Goal: Communication & Community: Participate in discussion

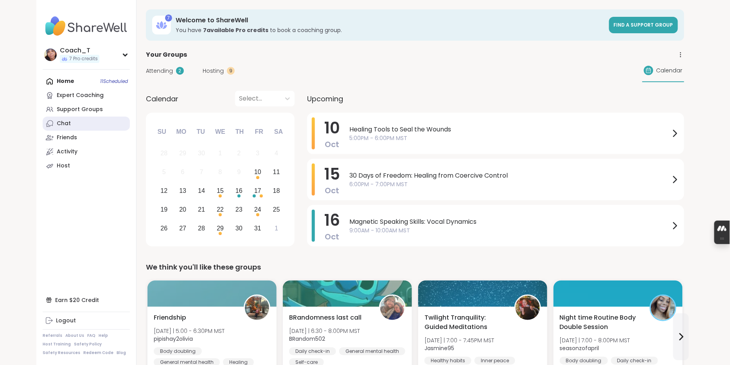
click at [79, 131] on link "Chat" at bounding box center [86, 124] width 87 height 14
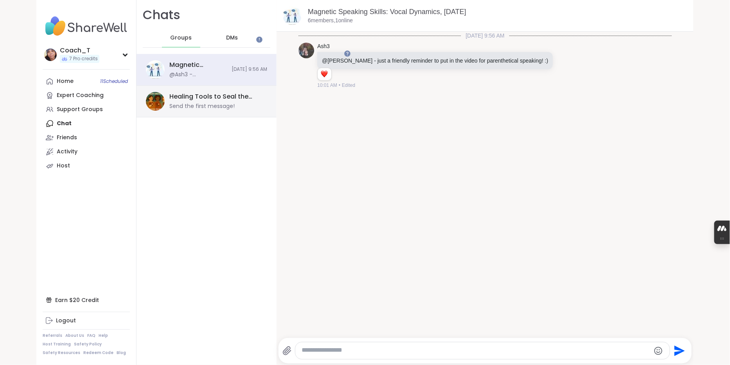
click at [226, 101] on div "Healing Tools to Seal the Wounds, Oct 10" at bounding box center [215, 96] width 93 height 9
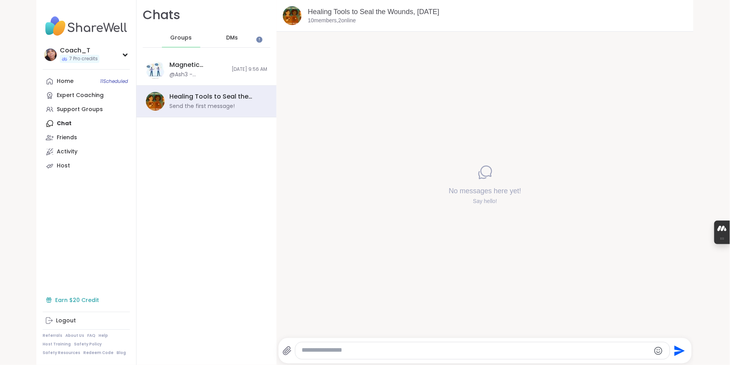
click at [91, 293] on div "Earn $20 Credit" at bounding box center [86, 300] width 87 height 14
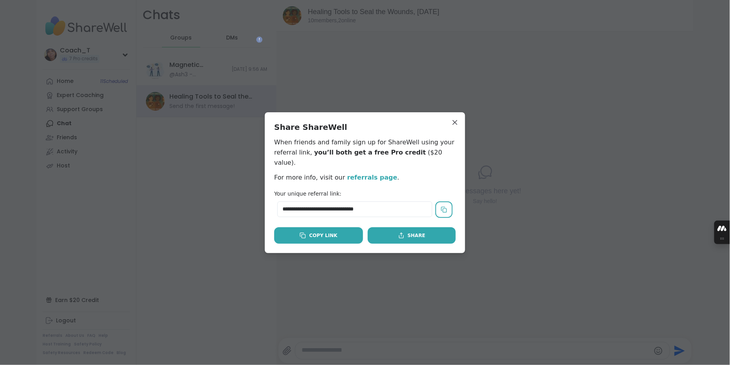
click at [331, 236] on div "Copy Link" at bounding box center [319, 235] width 38 height 7
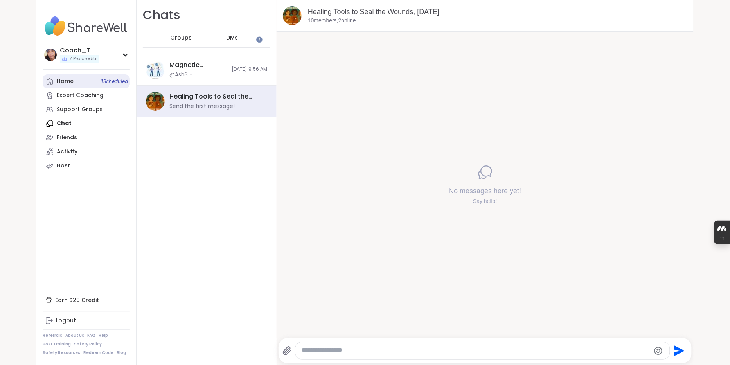
click at [90, 88] on link "Home 11 Scheduled" at bounding box center [86, 81] width 87 height 14
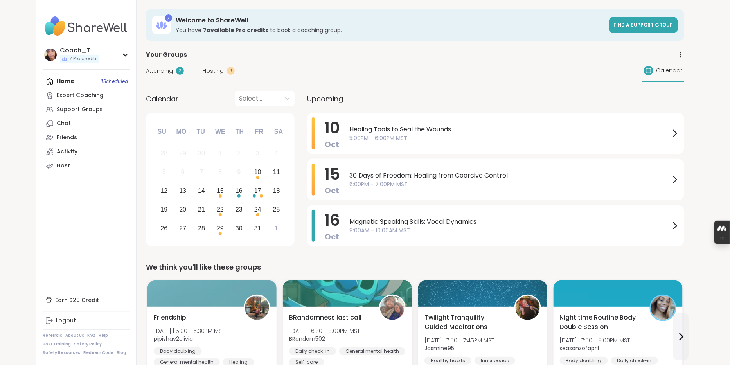
click at [387, 134] on span "Healing Tools to Seal the Wounds" at bounding box center [510, 129] width 321 height 9
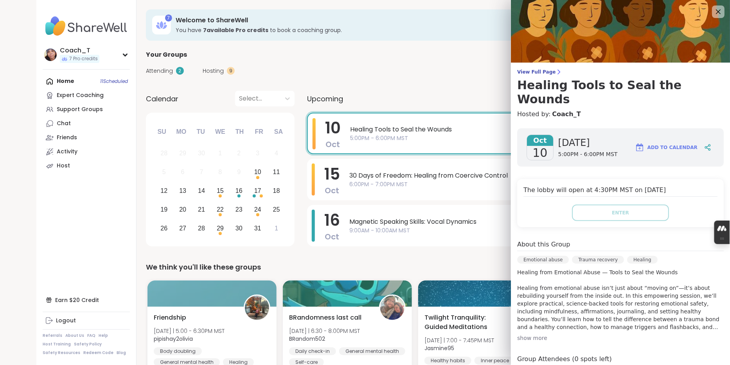
click at [618, 34] on img at bounding box center [620, 31] width 219 height 63
click at [556, 73] on icon at bounding box center [559, 72] width 6 height 6
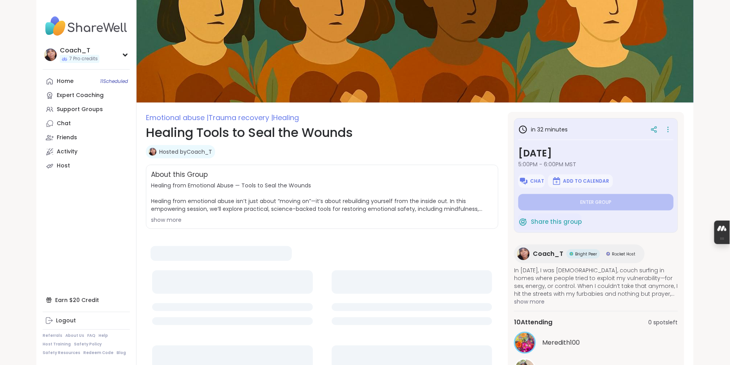
type textarea "*"
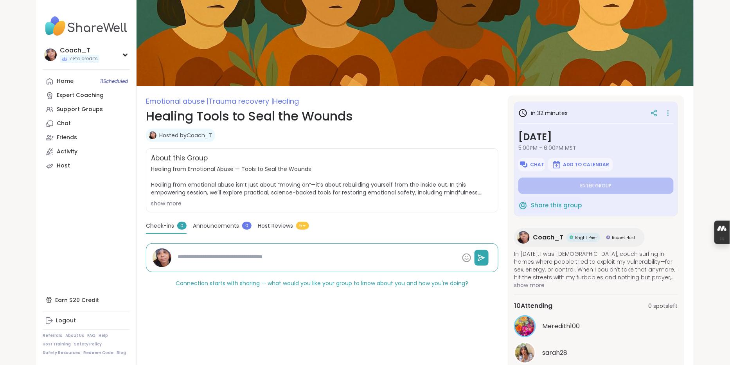
scroll to position [17, 0]
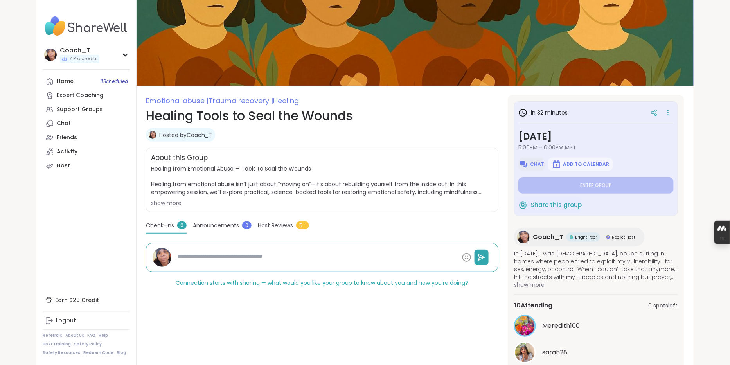
click at [535, 171] on button "Chat" at bounding box center [532, 164] width 27 height 13
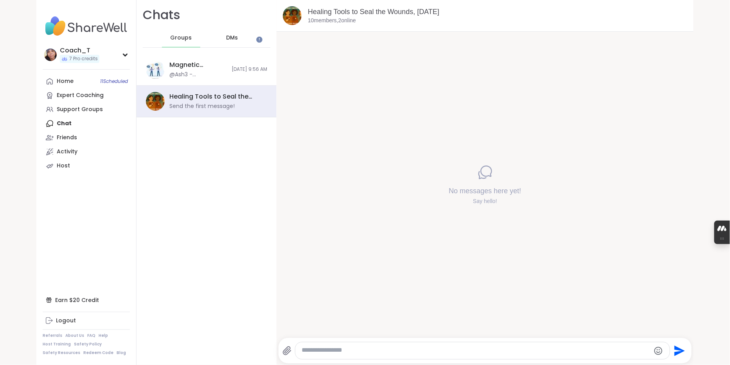
click at [354, 349] on textarea "Type your message" at bounding box center [476, 350] width 348 height 9
paste textarea "**********"
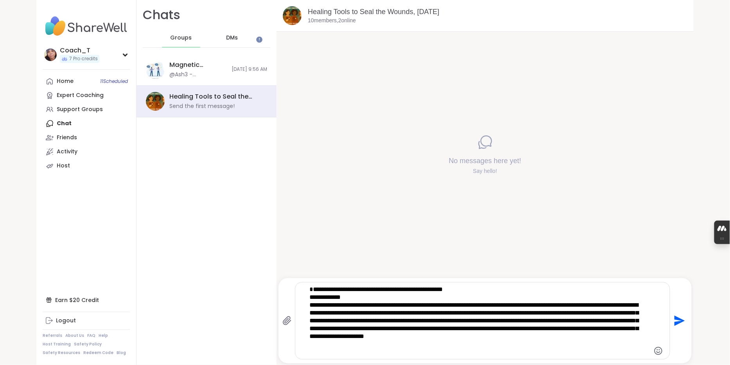
drag, startPoint x: 359, startPoint y: 298, endPoint x: 306, endPoint y: 299, distance: 52.8
click at [306, 299] on div "**********" at bounding box center [476, 320] width 387 height 77
click at [319, 307] on textarea "**********" at bounding box center [476, 321] width 333 height 70
type textarea "**********"
click at [679, 323] on icon "Send" at bounding box center [679, 321] width 13 height 13
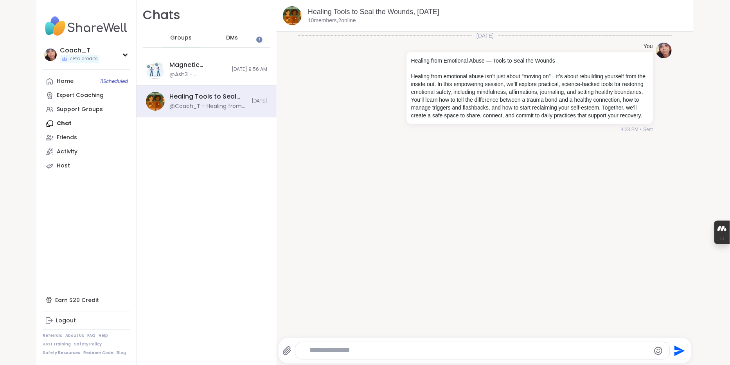
click at [357, 352] on textarea "Type your message" at bounding box center [476, 350] width 333 height 9
paste textarea "**********"
type textarea "**********"
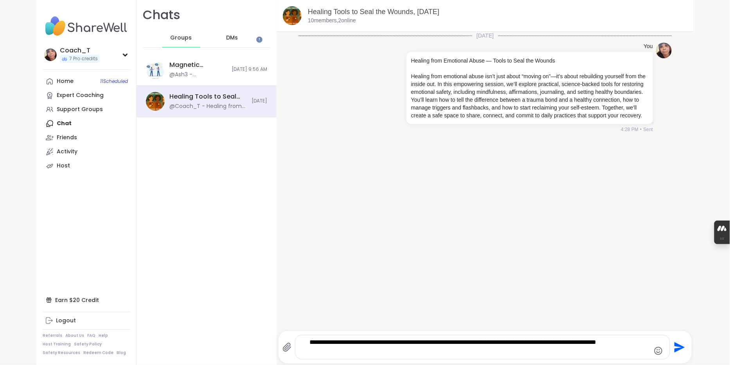
click at [678, 345] on icon "Send" at bounding box center [680, 347] width 11 height 11
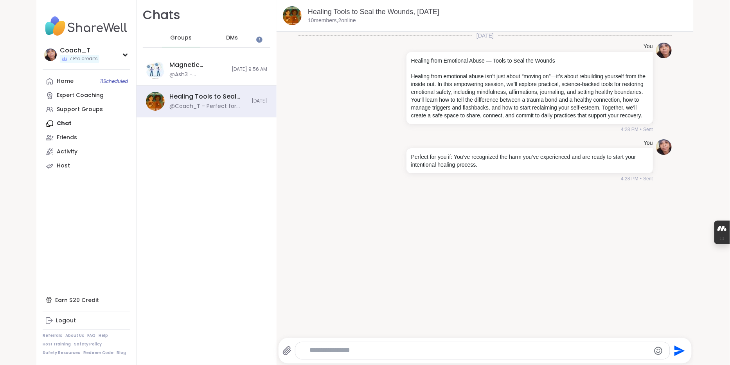
click at [455, 355] on div at bounding box center [482, 350] width 374 height 17
click at [451, 345] on div at bounding box center [482, 350] width 374 height 17
type textarea "**********"
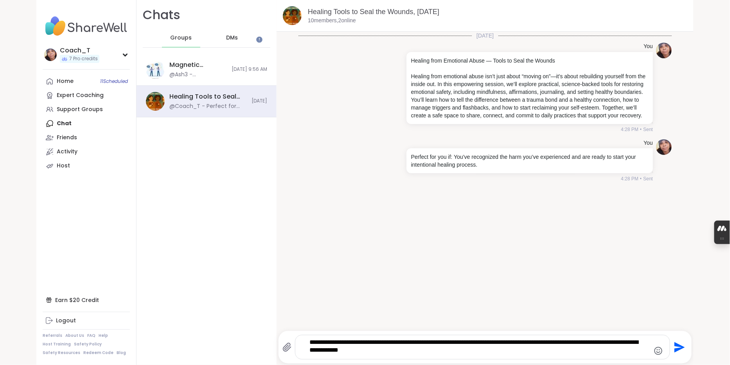
click at [679, 346] on icon "Send" at bounding box center [680, 347] width 11 height 11
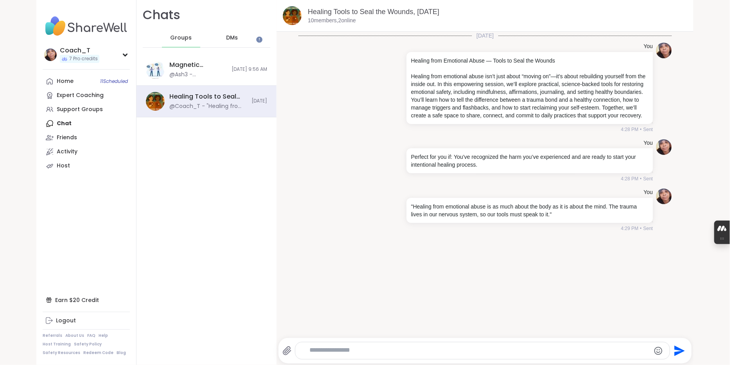
click at [348, 350] on textarea "Type your message" at bounding box center [476, 350] width 333 height 9
paste textarea "**********"
type textarea "**********"
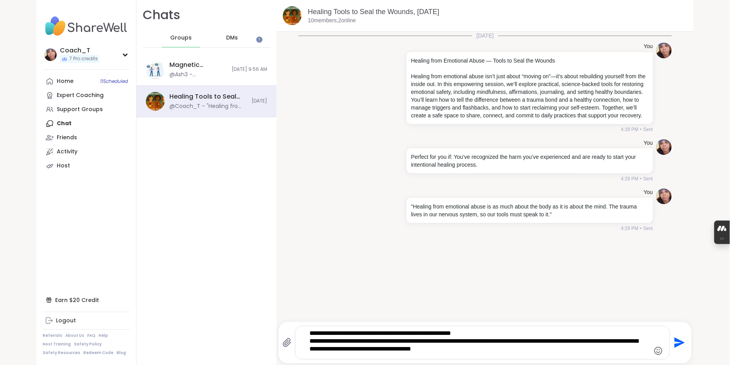
click at [679, 342] on icon "Send" at bounding box center [679, 343] width 13 height 13
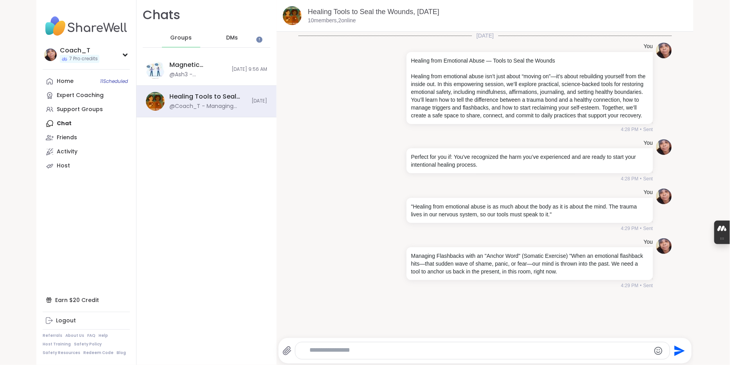
scroll to position [22, 0]
click at [447, 352] on textarea "Type your message" at bounding box center [476, 350] width 333 height 9
paste textarea "**********"
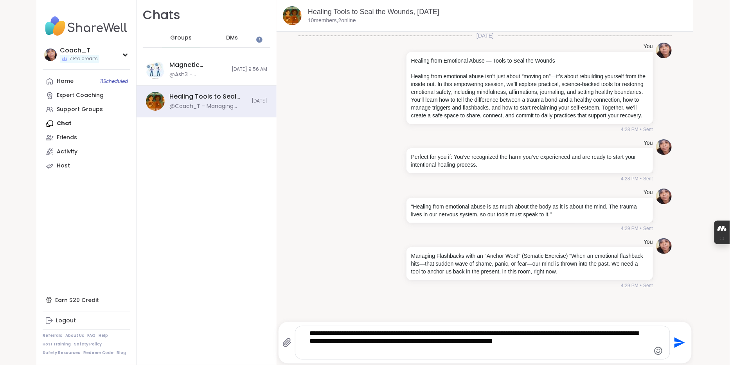
type textarea "**********"
click at [680, 343] on icon "Send" at bounding box center [680, 343] width 11 height 11
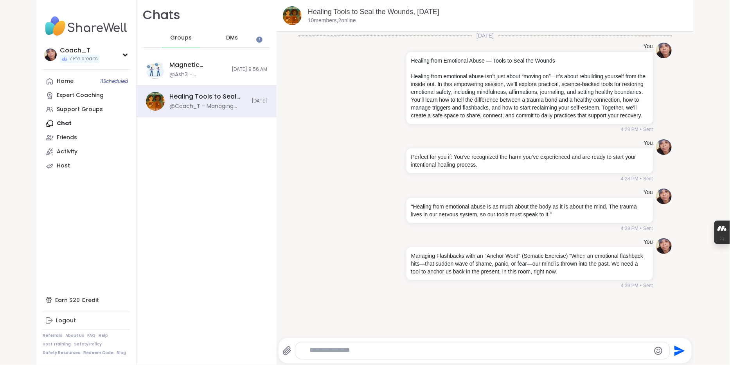
scroll to position [85, 0]
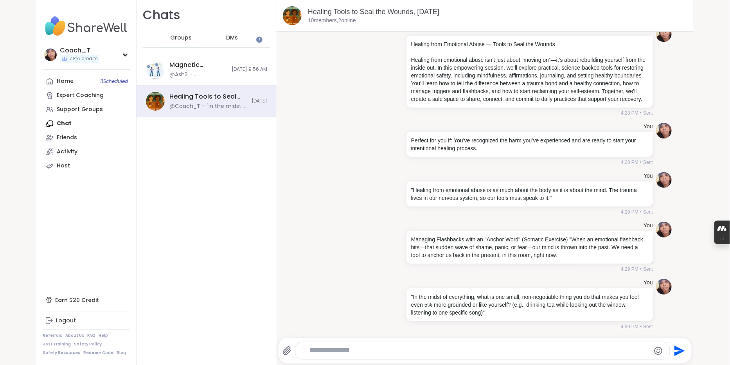
click at [388, 351] on textarea "Type your message" at bounding box center [476, 350] width 333 height 9
paste textarea "**********"
type textarea "**********"
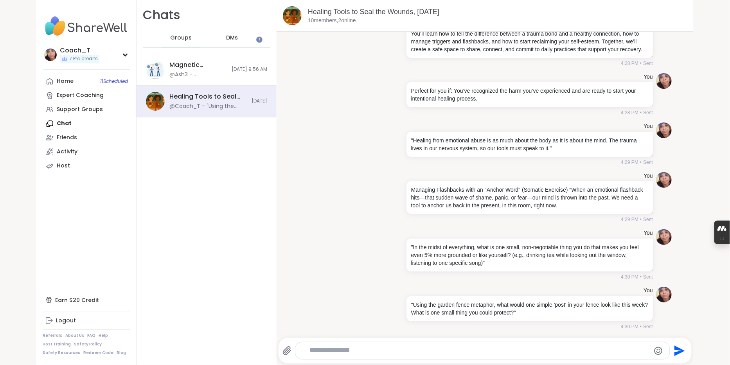
click at [430, 350] on textarea "Type your message" at bounding box center [476, 350] width 333 height 9
paste textarea "**********"
type textarea "**********"
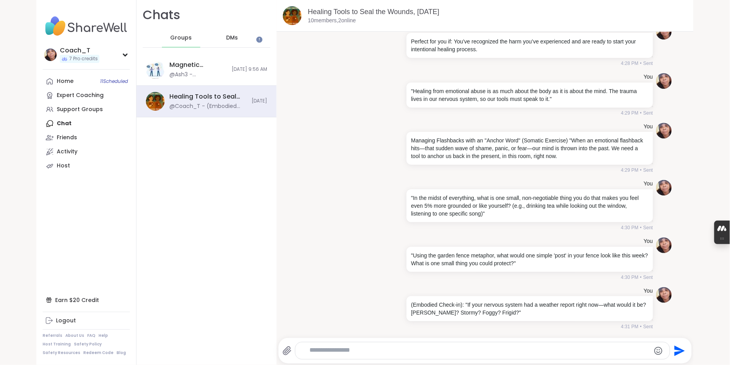
scroll to position [196, 0]
click at [92, 293] on div "Earn $20 Credit" at bounding box center [86, 300] width 87 height 14
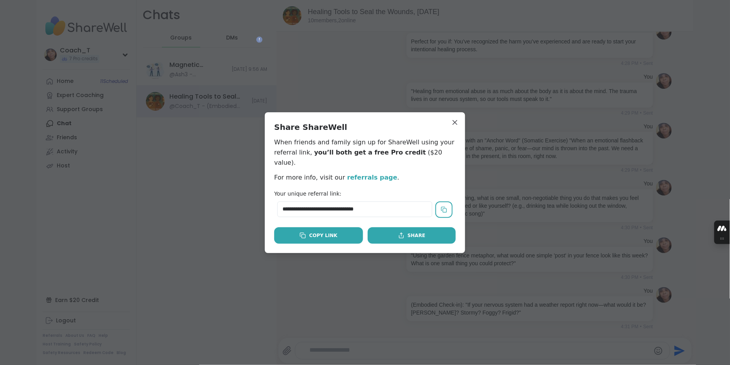
click at [332, 231] on button "Copy Link" at bounding box center [318, 235] width 89 height 16
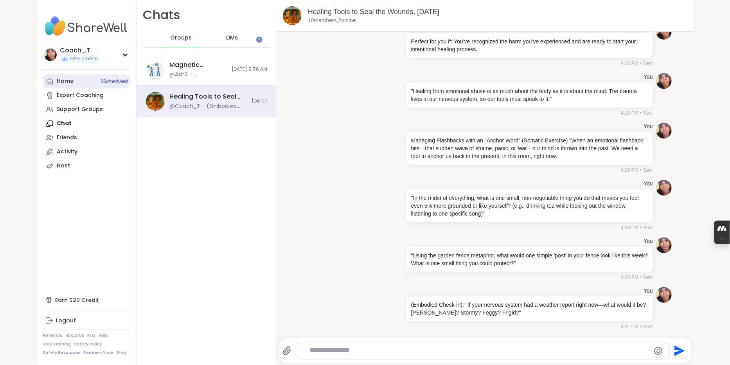
click at [89, 88] on link "Home 11 Scheduled" at bounding box center [86, 81] width 87 height 14
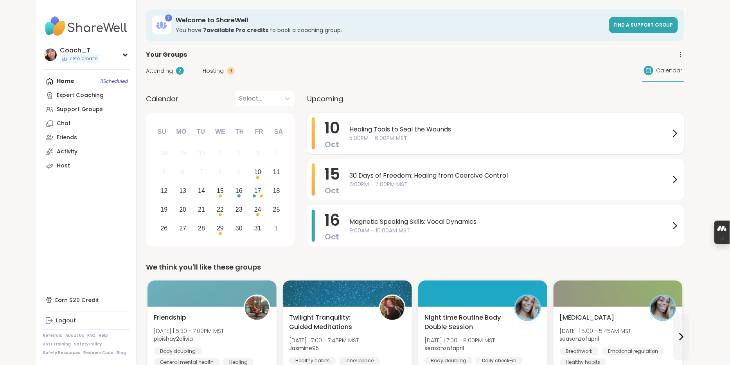
click at [432, 142] on span "5:00PM - 6:00PM MST" at bounding box center [510, 138] width 321 height 8
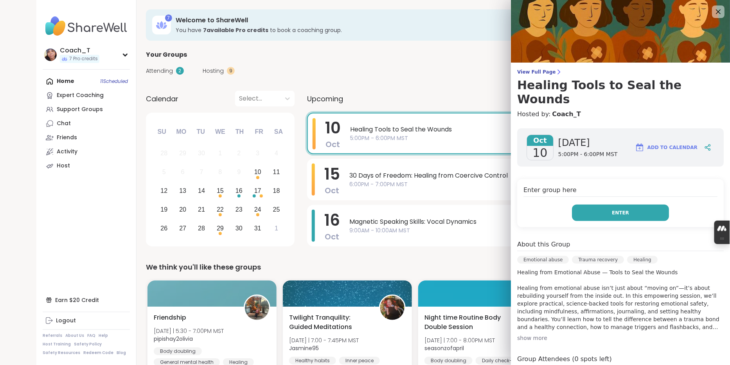
click at [598, 212] on button "Enter" at bounding box center [620, 213] width 97 height 16
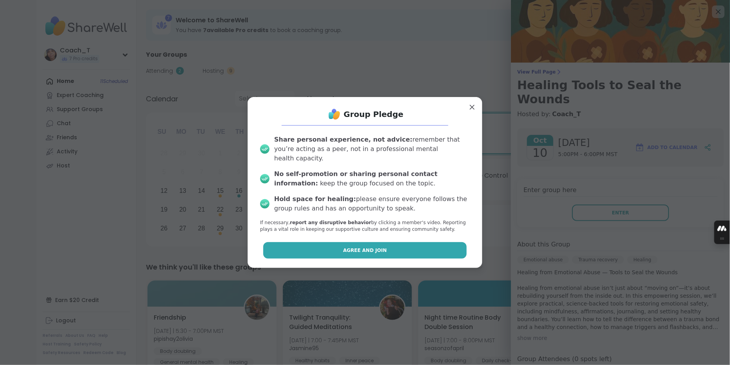
click at [441, 259] on button "Agree and Join" at bounding box center [365, 250] width 204 height 16
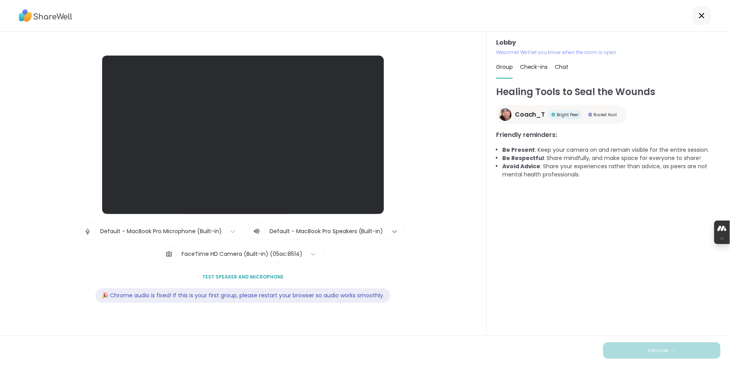
click at [402, 231] on div at bounding box center [395, 232] width 14 height 14
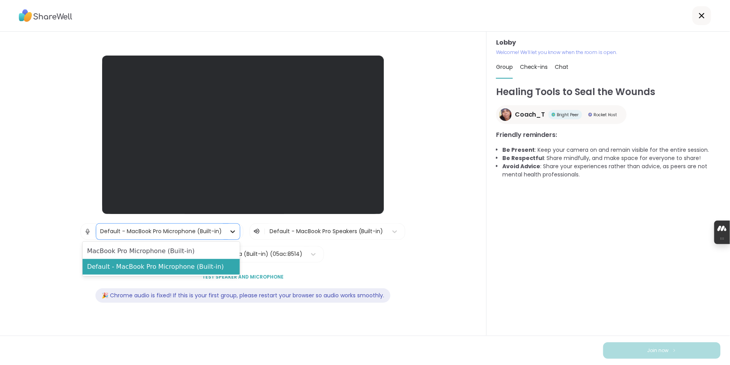
click at [226, 231] on div at bounding box center [233, 232] width 14 height 14
click at [344, 276] on div "Lobby | MacBook Pro Microphone (Built-in), 1 of 2. 2 results available. Use Up …" at bounding box center [243, 184] width 438 height 257
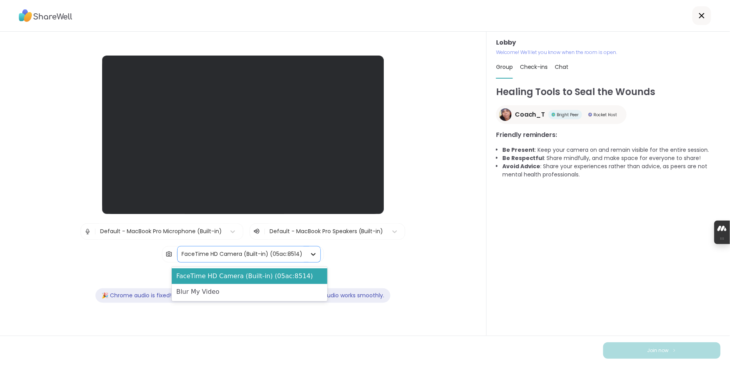
click at [317, 257] on icon at bounding box center [314, 254] width 8 height 8
click at [309, 292] on div "Blur My Video" at bounding box center [250, 292] width 156 height 16
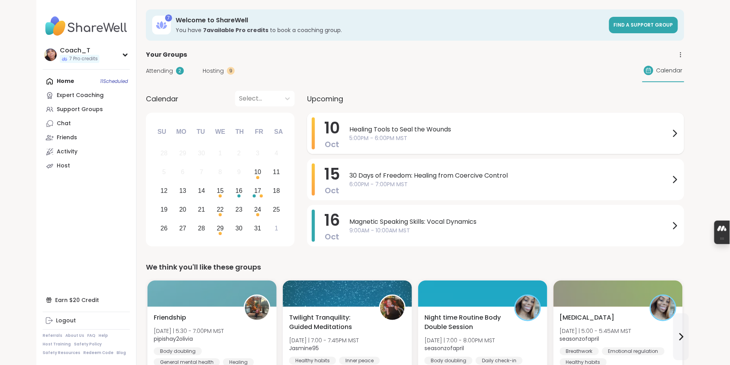
click at [385, 142] on span "5:00PM - 6:00PM MST" at bounding box center [510, 138] width 321 height 8
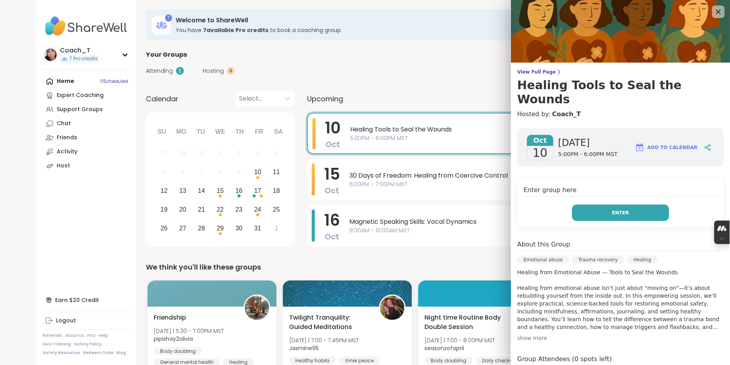
click at [613, 214] on span "Enter" at bounding box center [620, 212] width 17 height 7
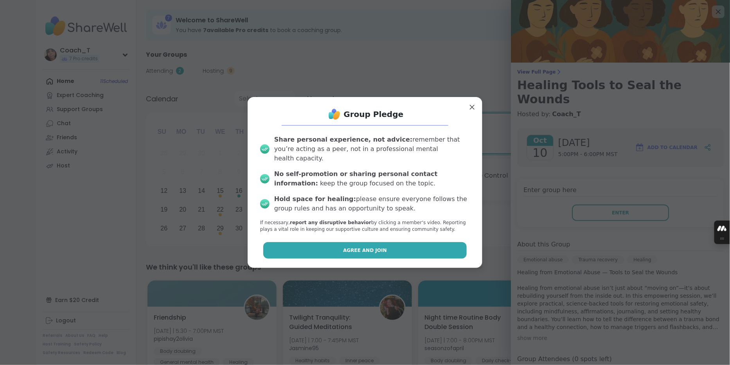
click at [380, 254] on span "Agree and Join" at bounding box center [365, 250] width 44 height 7
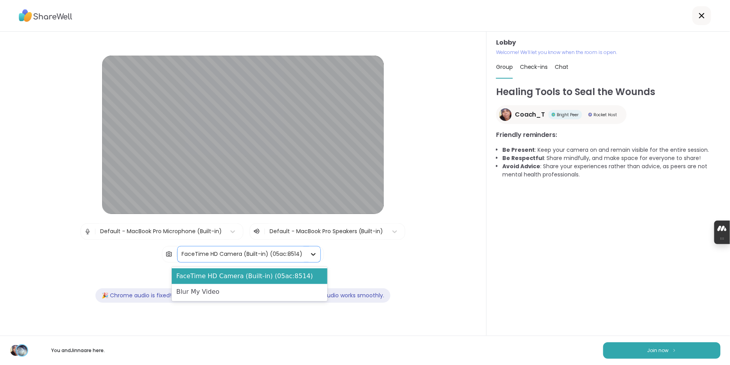
click at [317, 256] on icon at bounding box center [314, 254] width 8 height 8
click at [288, 292] on div "Blur My Video" at bounding box center [250, 292] width 156 height 16
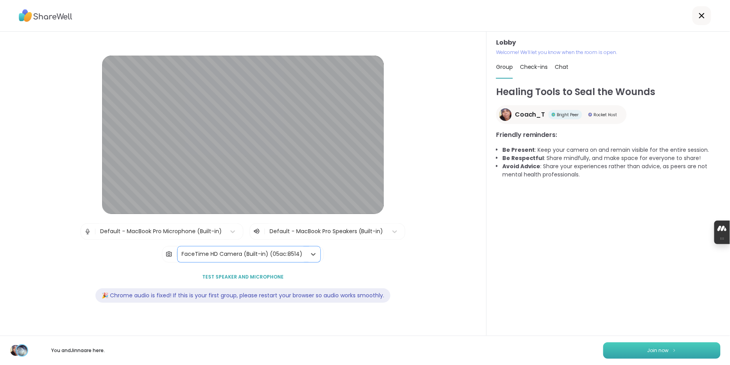
click at [662, 350] on span "Join now" at bounding box center [659, 350] width 22 height 7
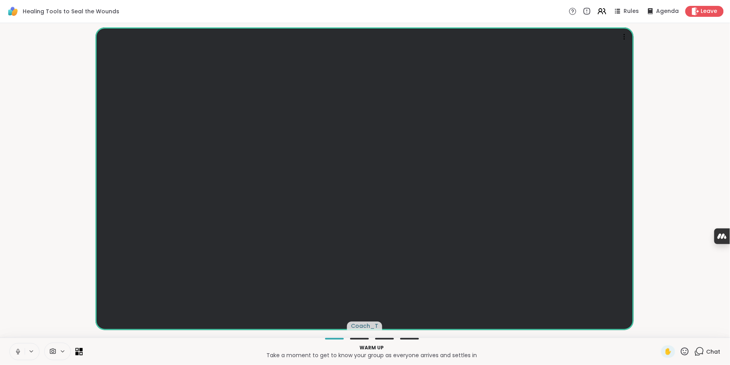
click at [83, 350] on icon at bounding box center [81, 350] width 4 height 4
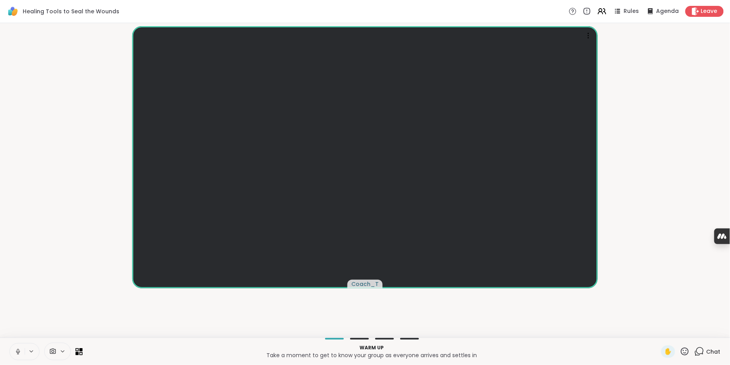
click at [697, 351] on icon at bounding box center [700, 352] width 10 height 10
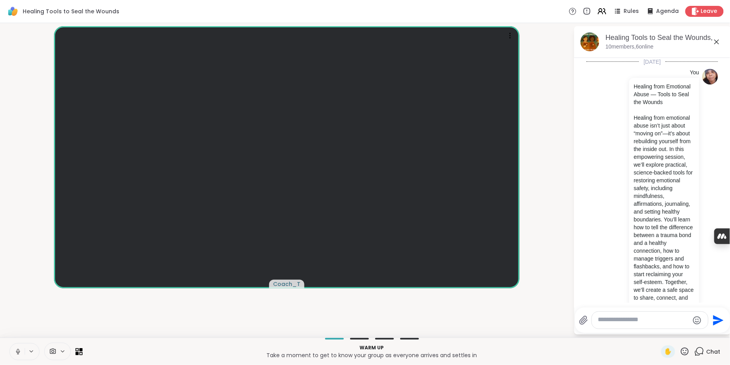
scroll to position [881, 0]
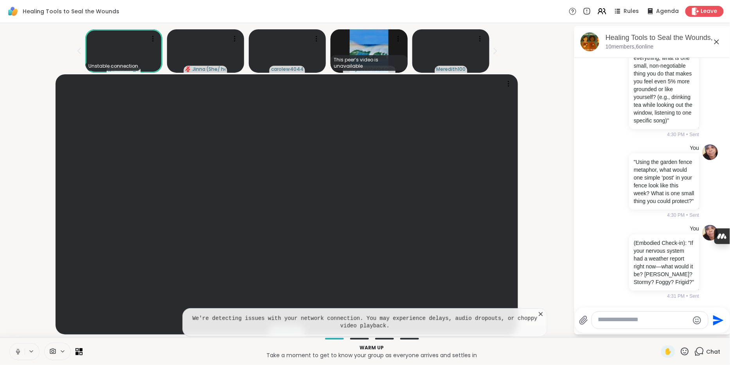
click at [542, 310] on icon at bounding box center [541, 314] width 8 height 8
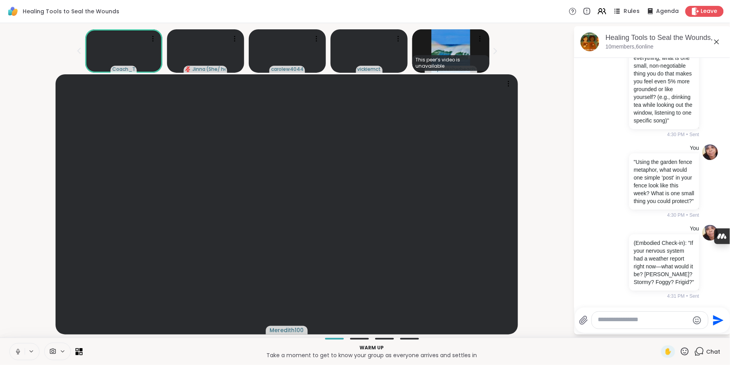
click at [624, 13] on span "Rules" at bounding box center [632, 11] width 16 height 8
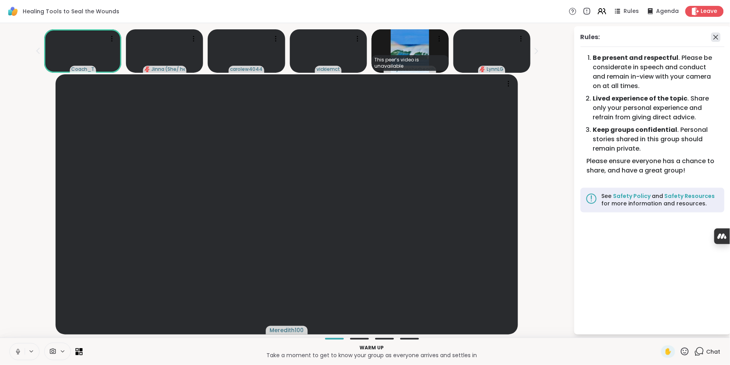
click at [713, 37] on icon at bounding box center [716, 36] width 9 height 9
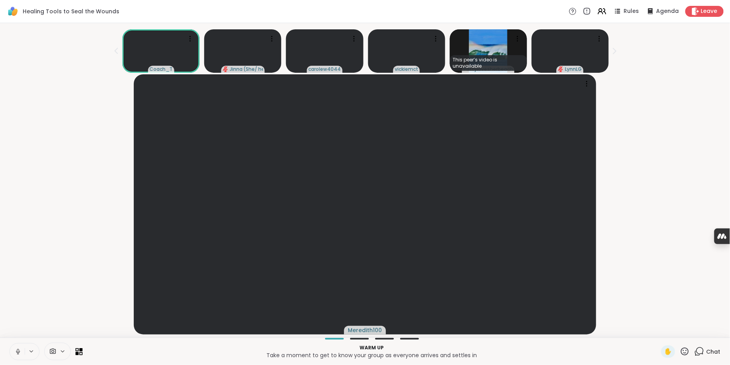
click at [698, 353] on icon at bounding box center [700, 352] width 10 height 10
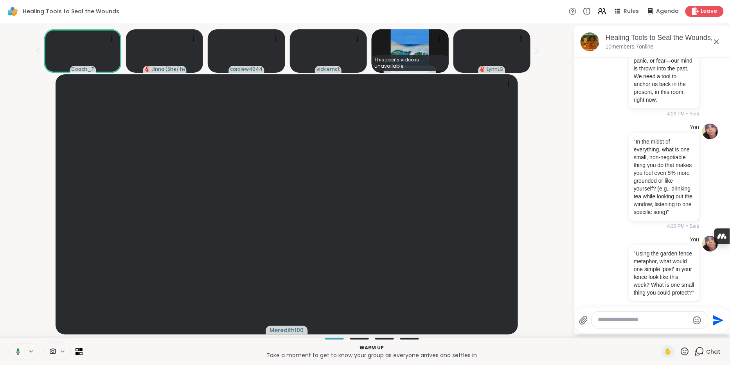
scroll to position [518, 0]
click at [597, 11] on icon at bounding box center [602, 11] width 10 height 10
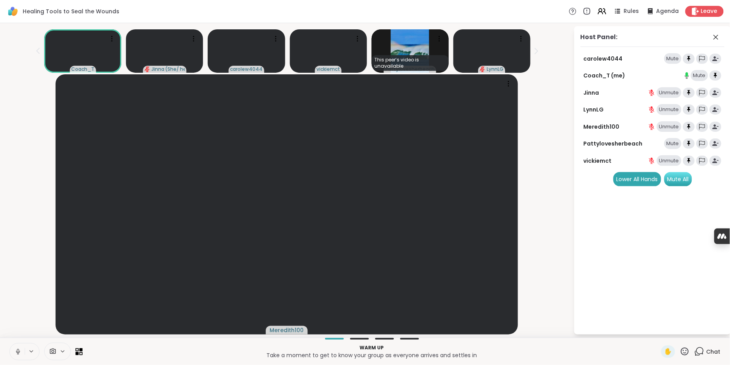
click at [683, 186] on div "Mute All" at bounding box center [679, 179] width 28 height 14
click at [671, 149] on div "Mute" at bounding box center [673, 143] width 17 height 11
click at [535, 21] on div "Healing Tools to Seal the Wounds Rules Agenda Leave" at bounding box center [365, 11] width 730 height 23
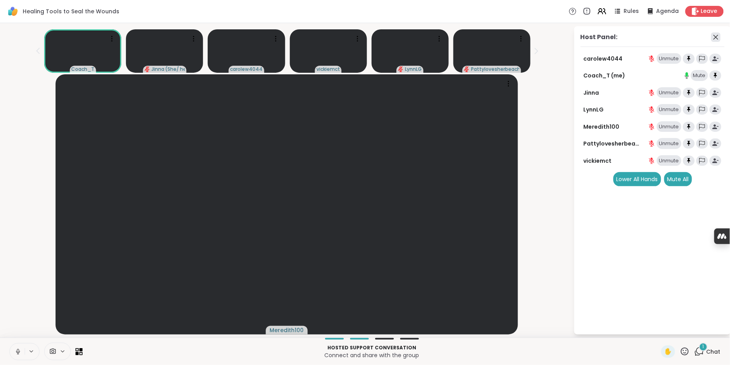
click at [714, 38] on icon at bounding box center [716, 37] width 5 height 5
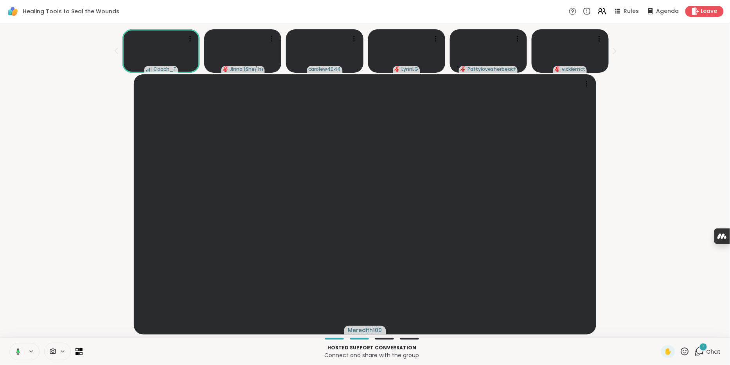
click at [697, 352] on icon at bounding box center [700, 352] width 10 height 10
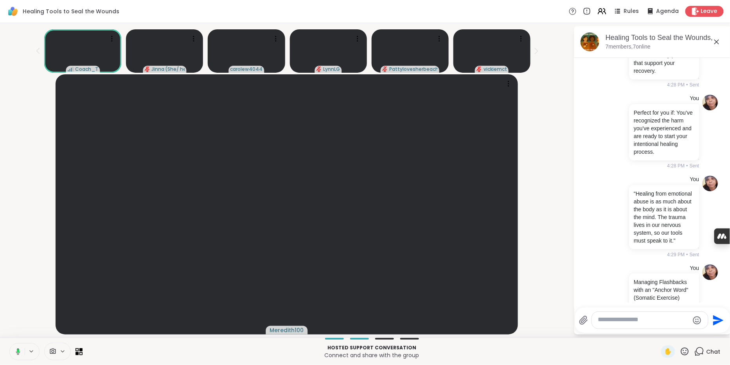
scroll to position [235, 0]
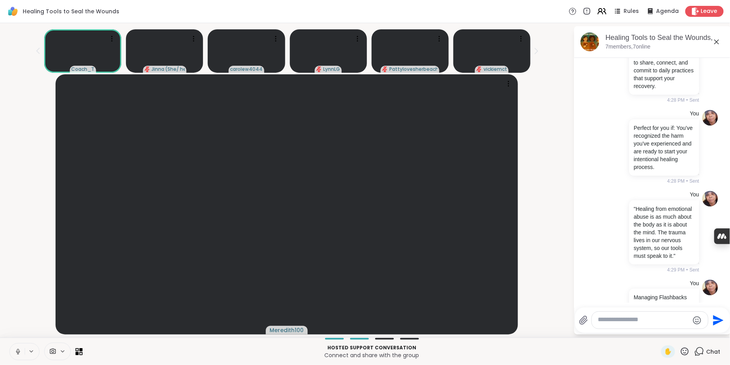
click at [604, 13] on icon at bounding box center [605, 11] width 2 height 5
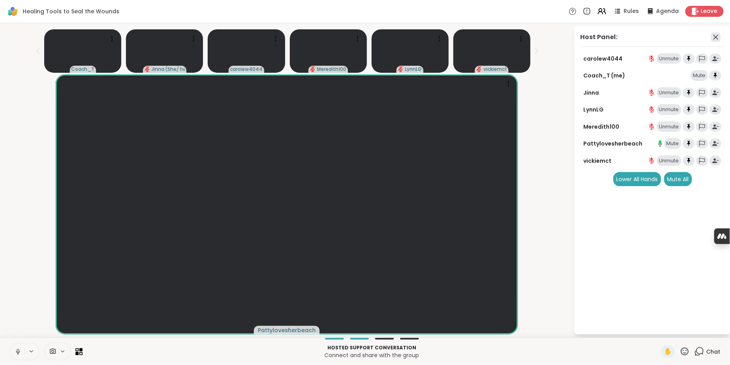
click at [715, 37] on icon at bounding box center [716, 36] width 9 height 9
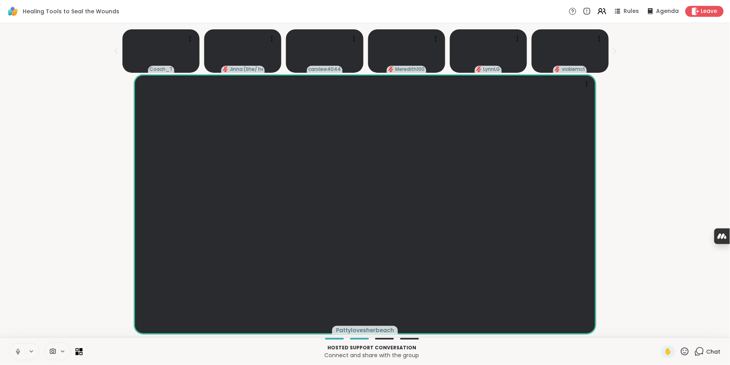
click at [697, 349] on icon at bounding box center [700, 352] width 10 height 10
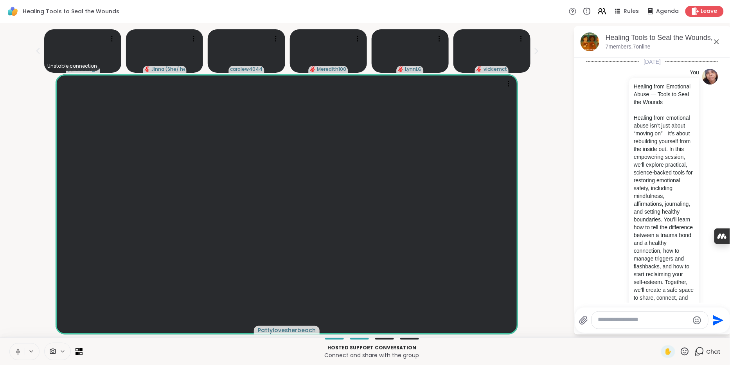
scroll to position [928, 0]
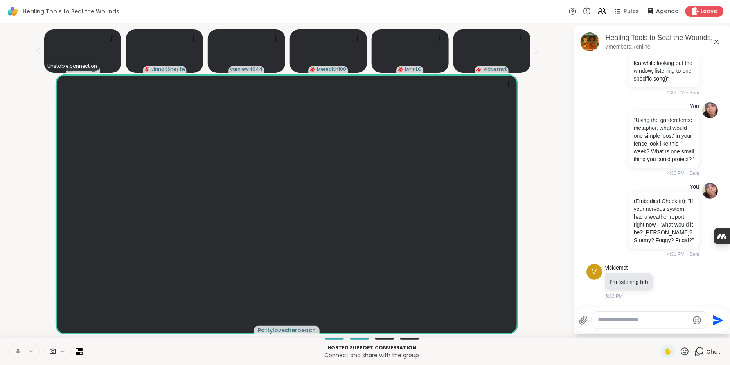
click at [21, 350] on icon at bounding box center [17, 351] width 7 height 7
click at [22, 350] on icon at bounding box center [17, 351] width 7 height 7
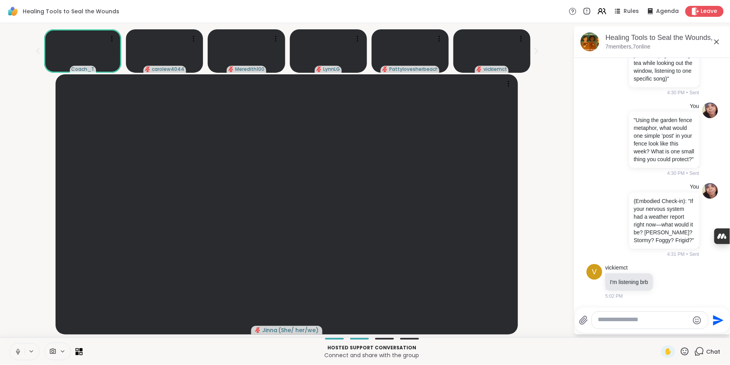
click at [22, 350] on icon at bounding box center [17, 351] width 7 height 7
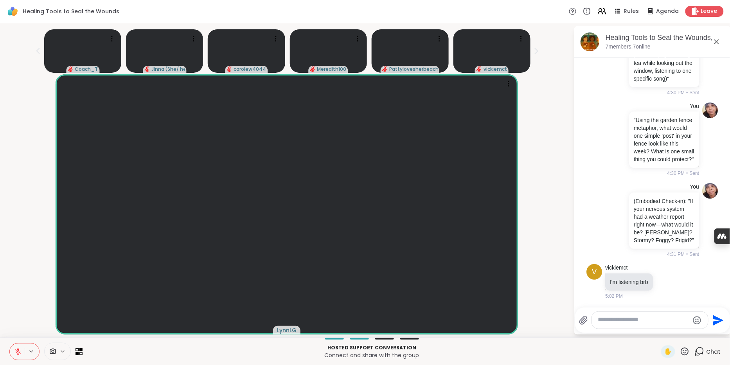
click at [19, 348] on icon at bounding box center [18, 349] width 2 height 3
click at [19, 349] on icon at bounding box center [18, 351] width 2 height 4
click at [597, 12] on icon at bounding box center [602, 11] width 10 height 10
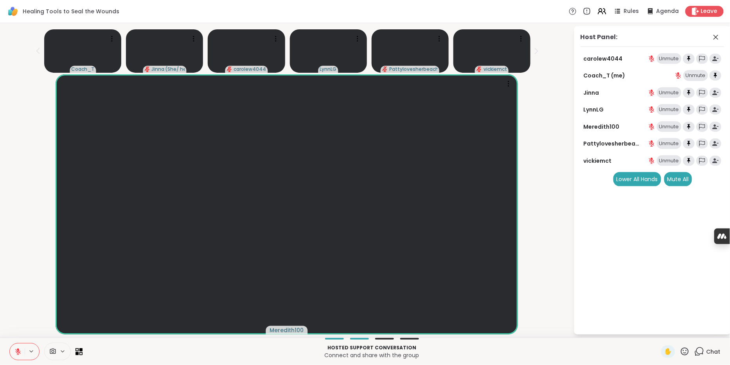
click at [664, 64] on div "Unmute" at bounding box center [669, 58] width 25 height 11
click at [715, 37] on icon at bounding box center [716, 36] width 9 height 9
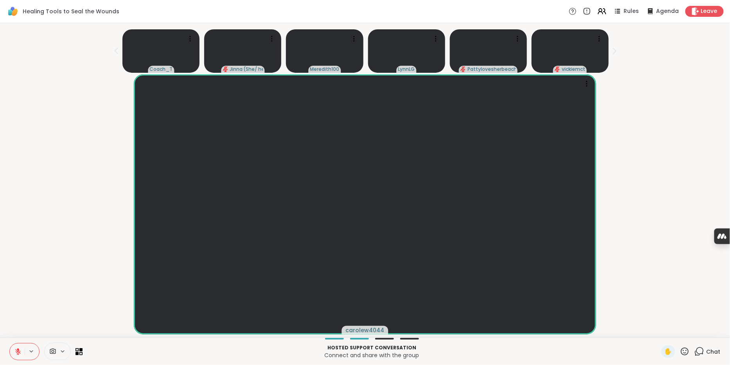
click at [697, 352] on icon at bounding box center [700, 352] width 10 height 10
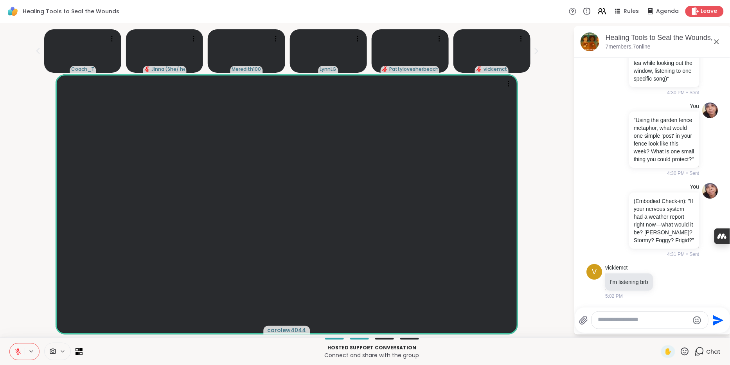
click at [18, 351] on icon at bounding box center [17, 351] width 7 height 7
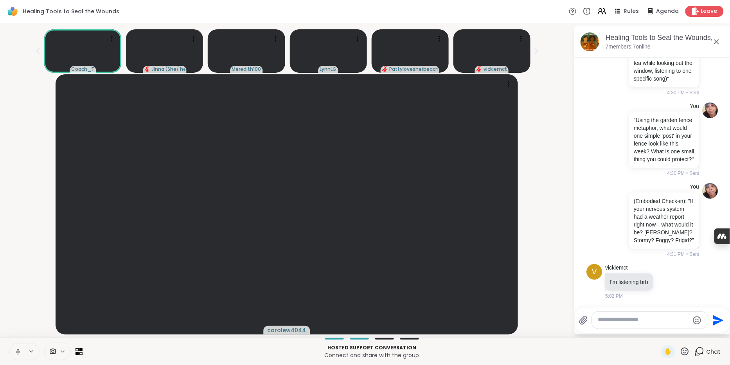
click at [21, 352] on icon at bounding box center [17, 351] width 7 height 7
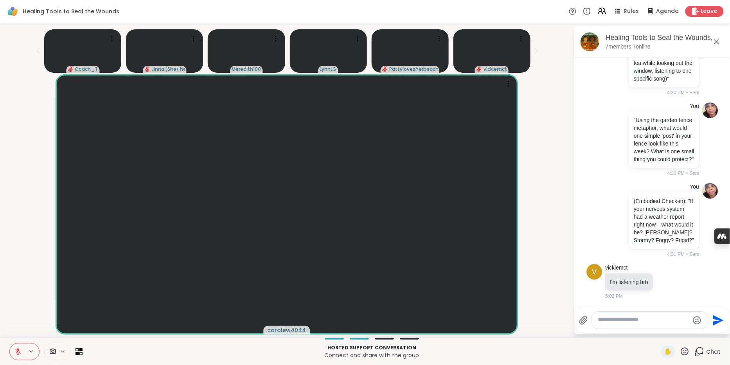
click at [19, 348] on icon at bounding box center [18, 349] width 2 height 3
click at [22, 349] on icon at bounding box center [17, 351] width 7 height 7
click at [617, 327] on div "Send" at bounding box center [652, 320] width 155 height 25
click at [597, 11] on icon at bounding box center [602, 11] width 10 height 10
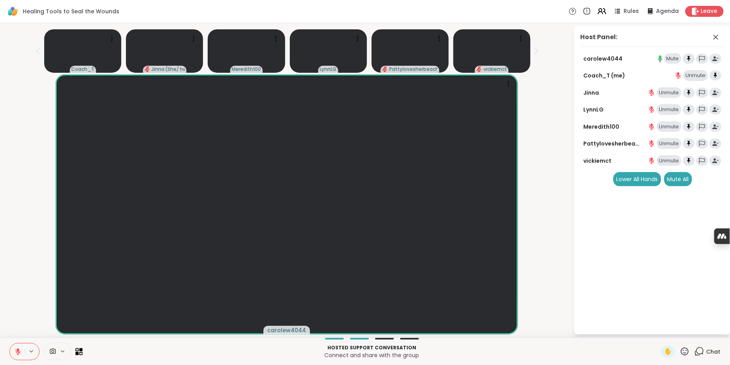
click at [660, 166] on div "Unmute" at bounding box center [669, 160] width 25 height 11
click at [664, 149] on div "Unmute" at bounding box center [669, 143] width 25 height 11
click at [664, 132] on div "Unmute" at bounding box center [669, 126] width 25 height 11
click at [665, 115] on div "Unmute" at bounding box center [669, 109] width 25 height 11
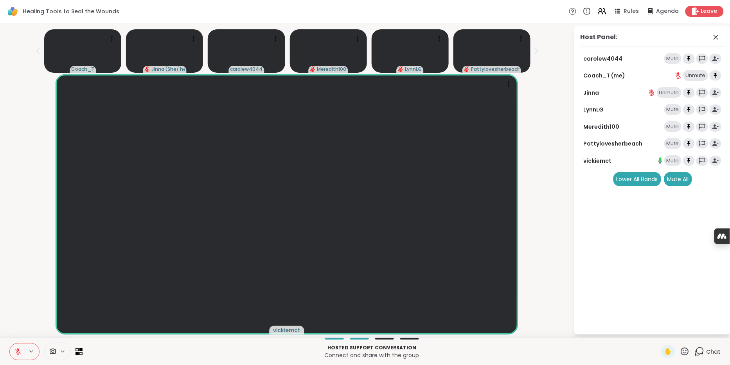
click at [663, 98] on div "Unmute" at bounding box center [669, 92] width 25 height 11
click at [713, 39] on icon at bounding box center [716, 36] width 9 height 9
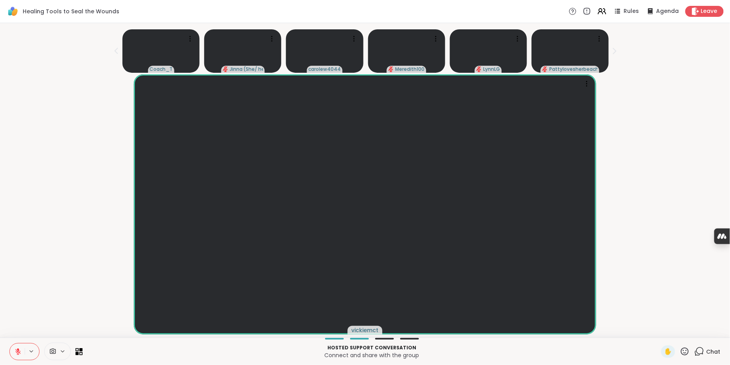
click at [696, 352] on icon at bounding box center [700, 352] width 10 height 10
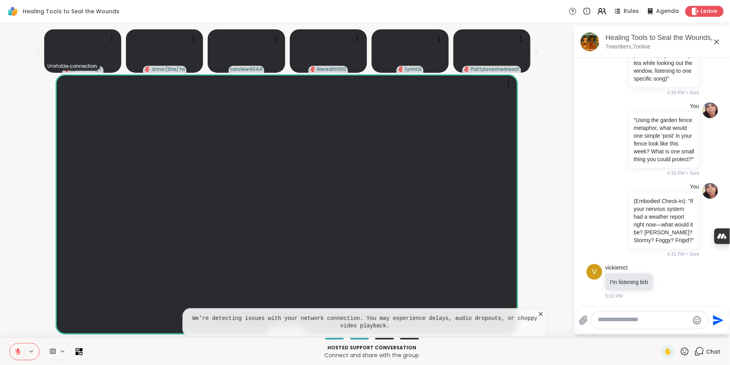
click at [19, 350] on icon at bounding box center [18, 349] width 2 height 3
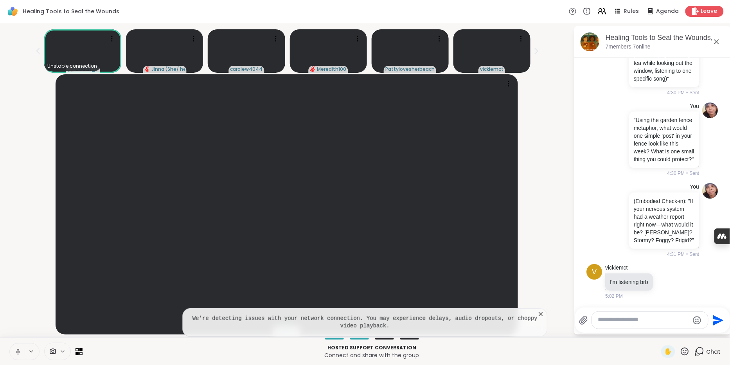
click at [541, 312] on icon at bounding box center [541, 314] width 4 height 4
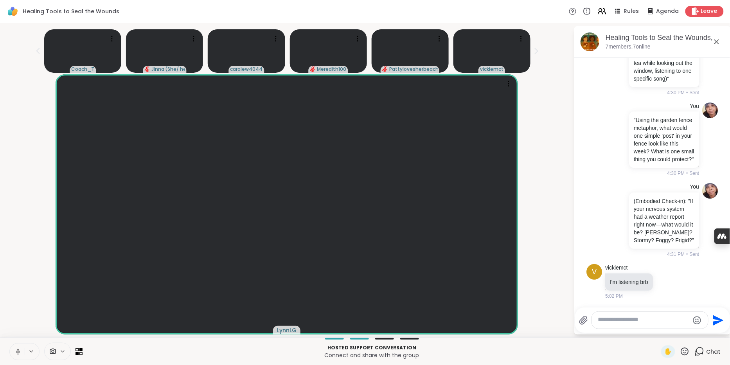
click at [19, 349] on icon at bounding box center [17, 351] width 7 height 7
click at [19, 350] on icon at bounding box center [18, 349] width 2 height 3
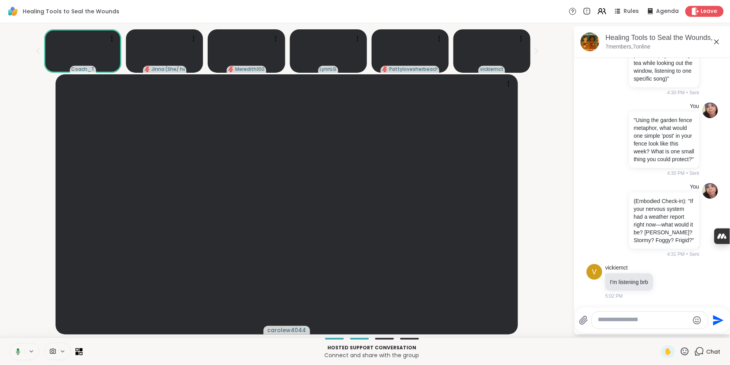
click at [20, 350] on icon at bounding box center [16, 351] width 7 height 7
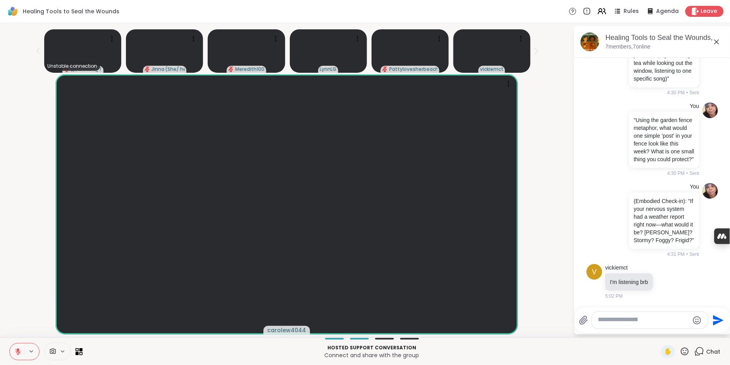
click at [19, 350] on icon at bounding box center [17, 351] width 7 height 7
click at [21, 348] on icon at bounding box center [17, 351] width 7 height 7
click at [22, 350] on icon at bounding box center [17, 351] width 7 height 7
click at [599, 12] on icon at bounding box center [600, 10] width 3 height 3
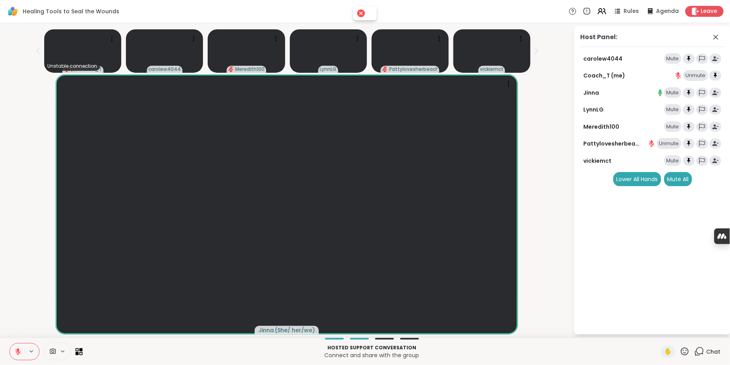
click at [362, 13] on div at bounding box center [361, 13] width 11 height 11
click at [663, 149] on div "Unmute" at bounding box center [669, 143] width 25 height 11
click at [689, 77] on div "Unmute" at bounding box center [696, 75] width 25 height 11
click at [695, 81] on div "Unmute" at bounding box center [696, 75] width 25 height 11
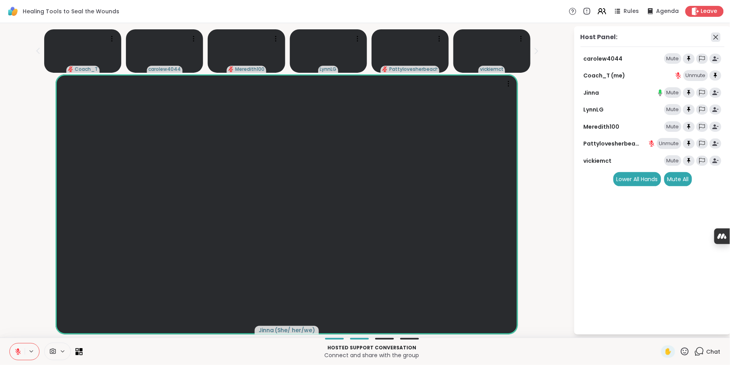
click at [714, 36] on icon at bounding box center [716, 36] width 9 height 9
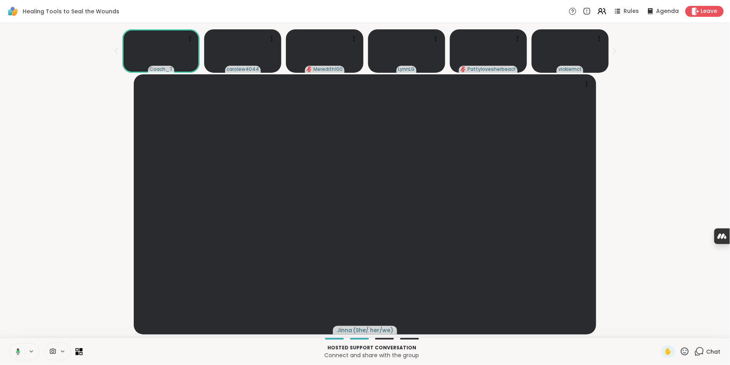
click at [697, 350] on icon at bounding box center [700, 352] width 10 height 10
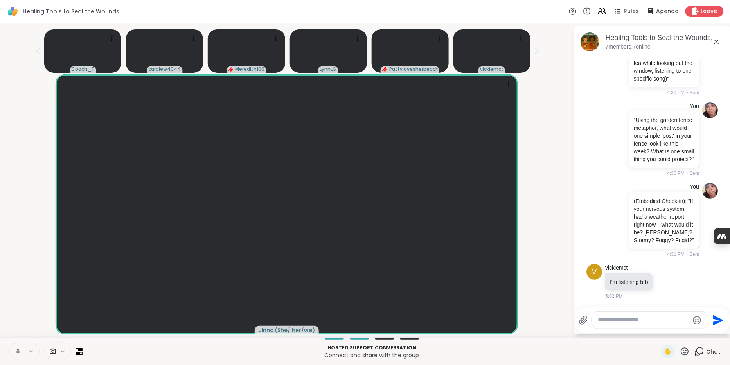
click at [634, 321] on textarea "Type your message" at bounding box center [643, 320] width 91 height 9
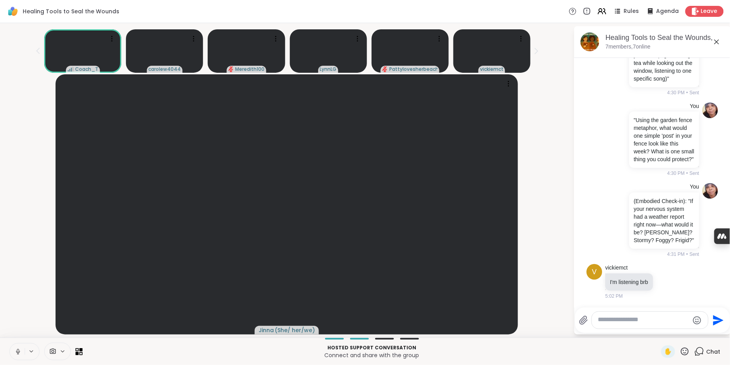
click at [21, 348] on icon at bounding box center [17, 351] width 7 height 7
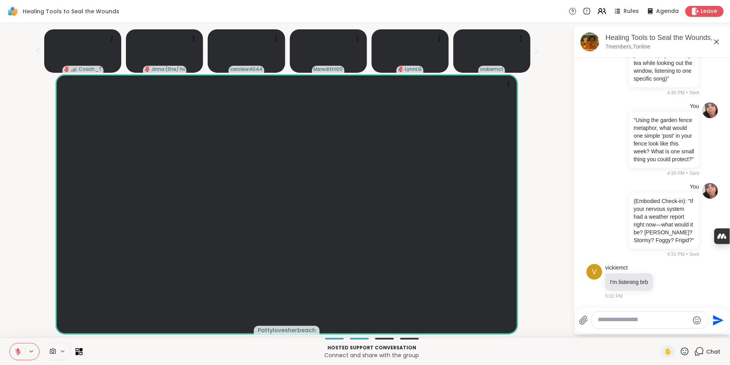
click at [684, 351] on icon at bounding box center [685, 352] width 10 height 10
click at [659, 327] on span "❤️" at bounding box center [662, 330] width 8 height 9
click at [21, 346] on button at bounding box center [17, 352] width 15 height 16
click at [18, 349] on icon at bounding box center [18, 351] width 2 height 4
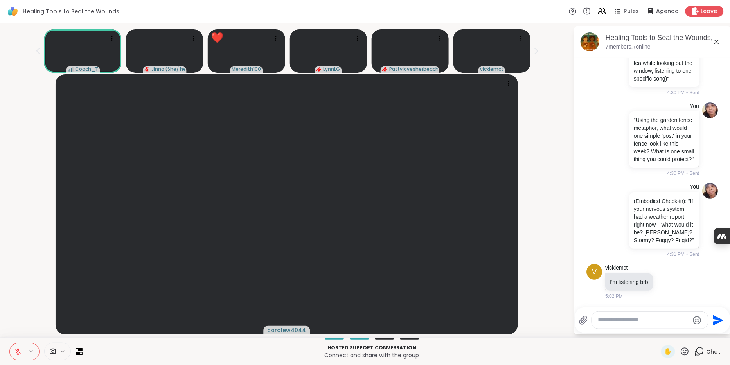
click at [685, 350] on icon at bounding box center [685, 352] width 10 height 10
click at [654, 323] on div "✋ ❤️ 👍 🌟 🎉" at bounding box center [688, 331] width 78 height 25
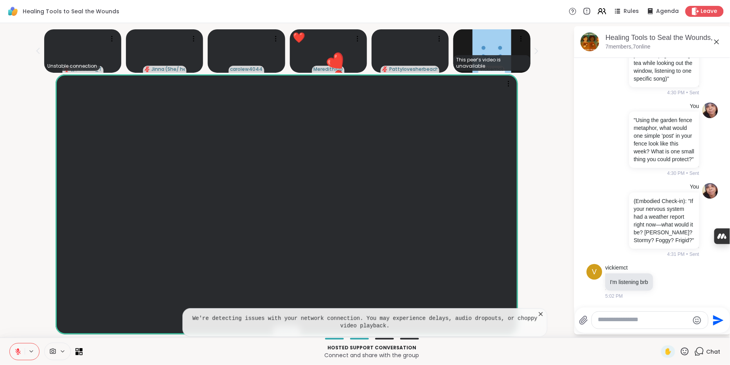
click at [686, 352] on icon at bounding box center [685, 352] width 10 height 10
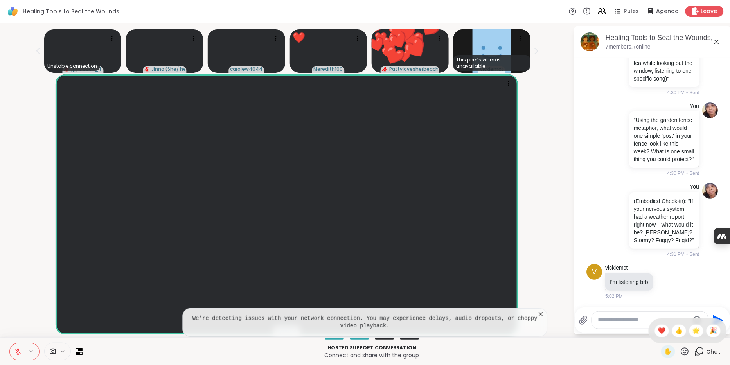
click at [658, 327] on span "❤️" at bounding box center [662, 330] width 8 height 9
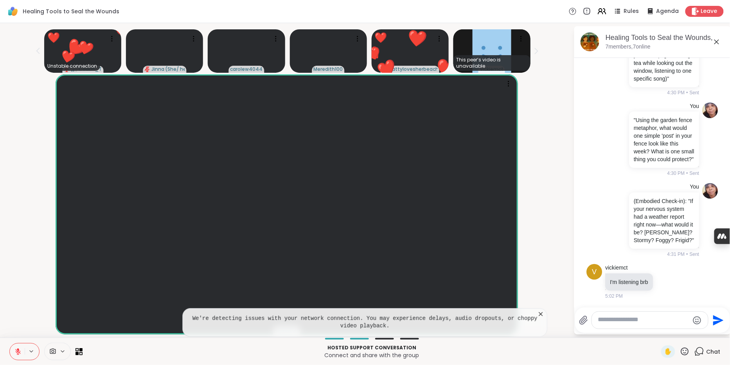
click at [18, 348] on icon at bounding box center [17, 351] width 7 height 7
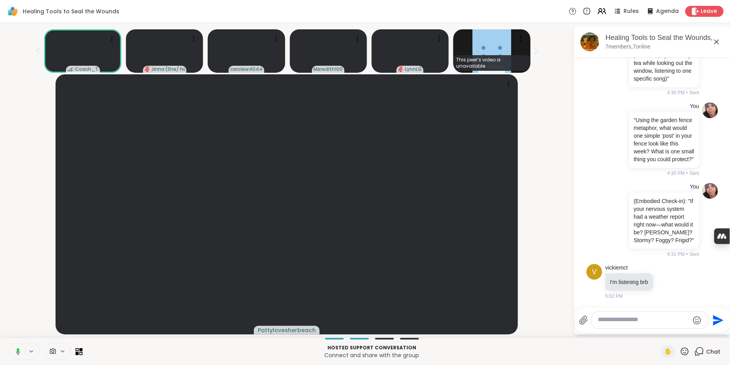
click at [682, 351] on icon at bounding box center [685, 352] width 10 height 10
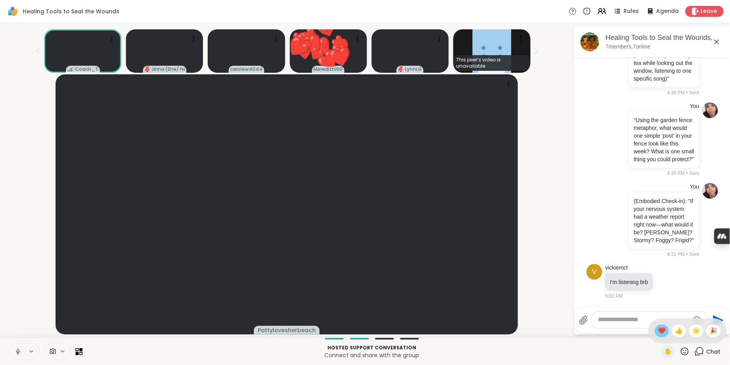
click at [659, 328] on span "❤️" at bounding box center [662, 330] width 8 height 9
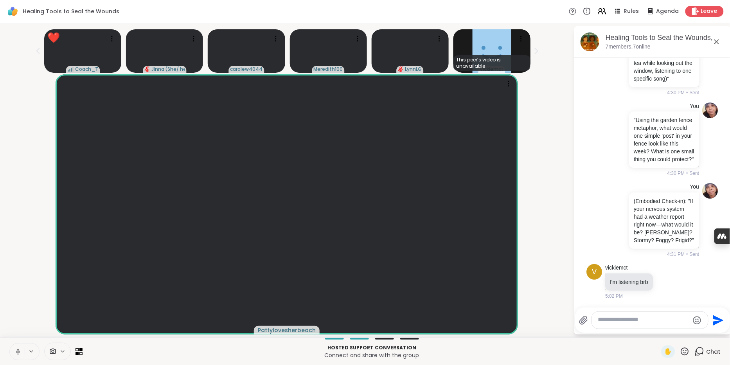
click at [682, 350] on icon at bounding box center [685, 352] width 10 height 10
click at [658, 320] on div "✋ ❤️ 👍 🌟 🎉" at bounding box center [688, 331] width 78 height 25
click at [681, 348] on icon at bounding box center [685, 352] width 8 height 8
click at [659, 328] on span "❤️" at bounding box center [662, 330] width 8 height 9
click at [627, 344] on p "Hosted support conversation" at bounding box center [371, 347] width 569 height 7
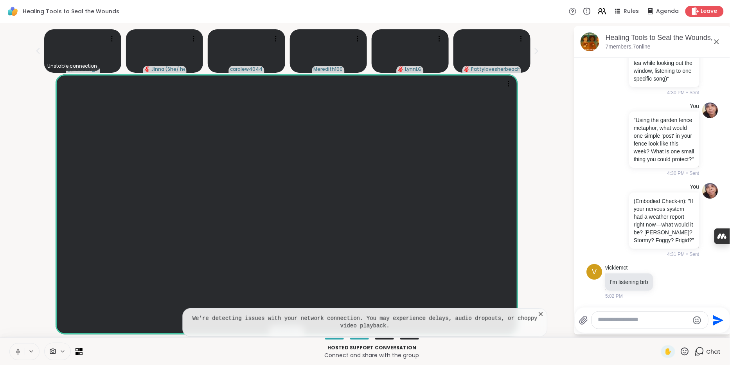
click at [541, 310] on icon at bounding box center [541, 314] width 8 height 8
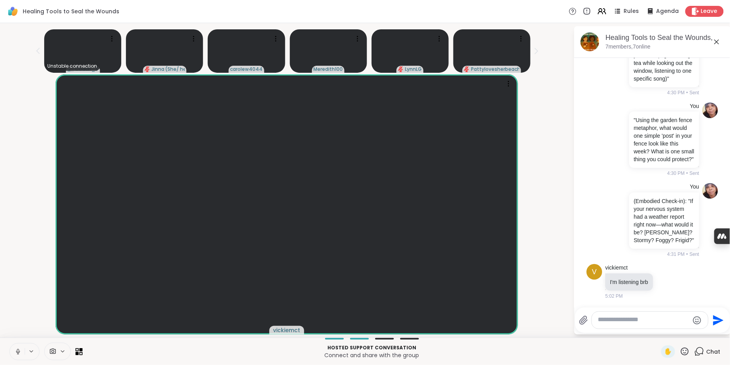
click at [696, 350] on icon at bounding box center [700, 352] width 10 height 10
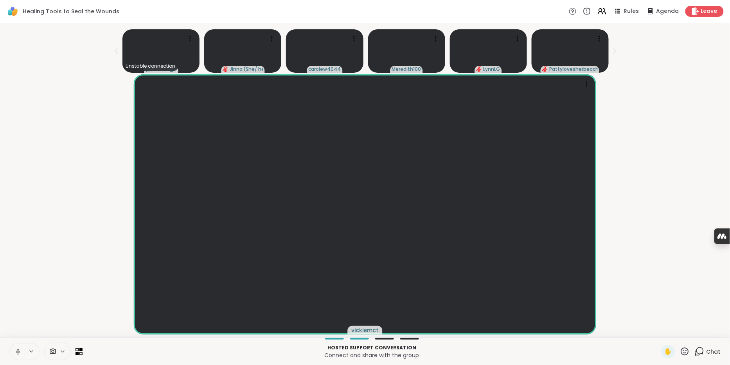
click at [695, 349] on icon at bounding box center [700, 352] width 10 height 10
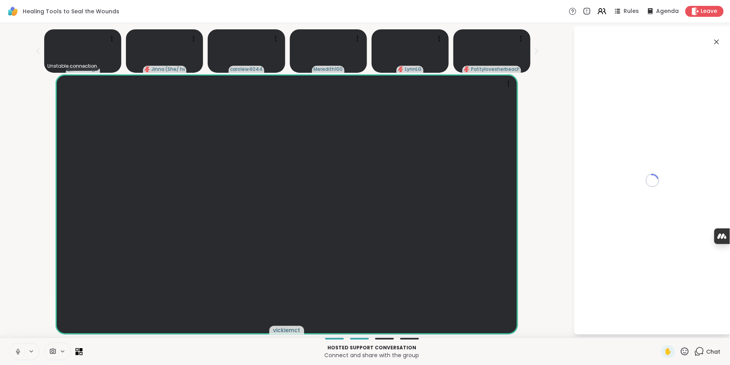
click at [683, 349] on icon at bounding box center [685, 352] width 8 height 8
click at [658, 328] on span "❤️" at bounding box center [662, 330] width 8 height 9
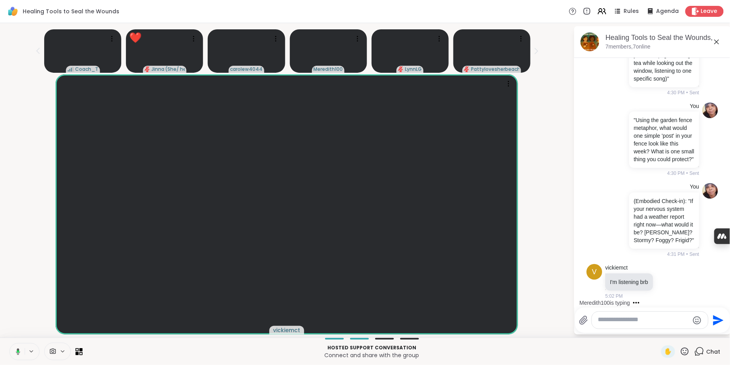
click at [682, 350] on icon at bounding box center [685, 352] width 10 height 10
click at [660, 329] on span "❤️" at bounding box center [662, 330] width 8 height 9
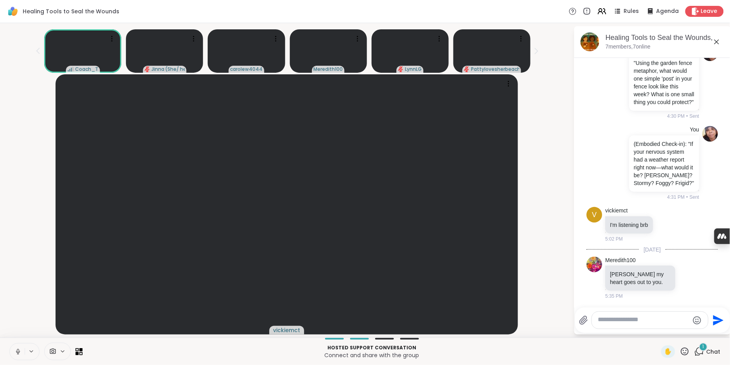
scroll to position [991, 0]
click at [644, 317] on textarea "Type your message" at bounding box center [643, 320] width 91 height 9
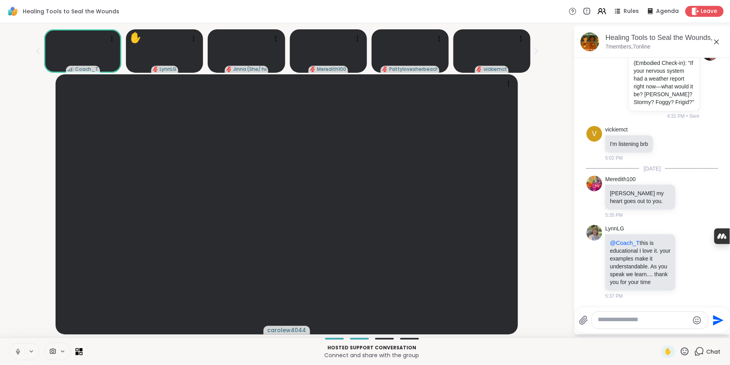
click at [645, 323] on div at bounding box center [650, 320] width 116 height 17
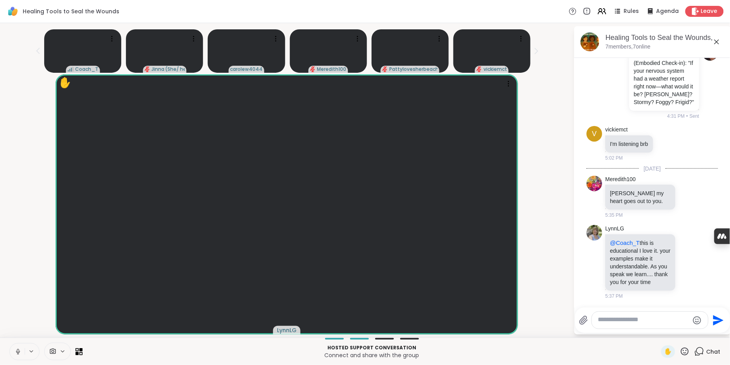
click at [684, 350] on icon at bounding box center [685, 352] width 10 height 10
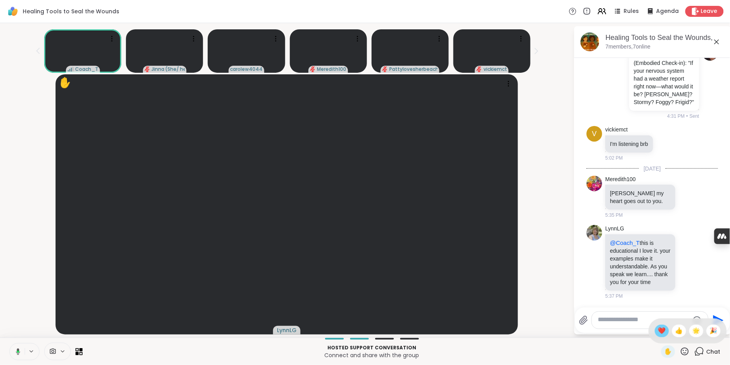
click at [659, 329] on span "❤️" at bounding box center [662, 330] width 8 height 9
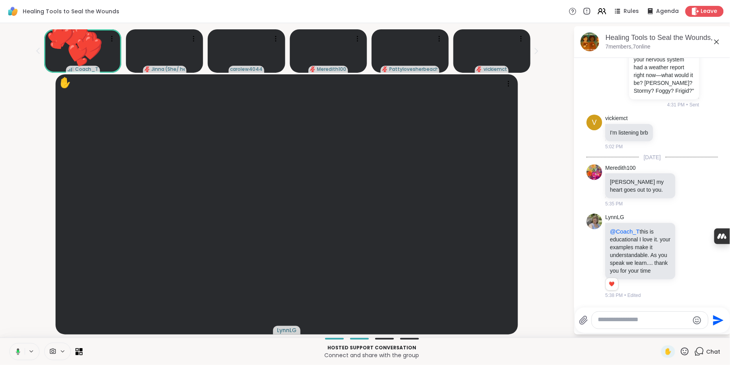
scroll to position [1103, 0]
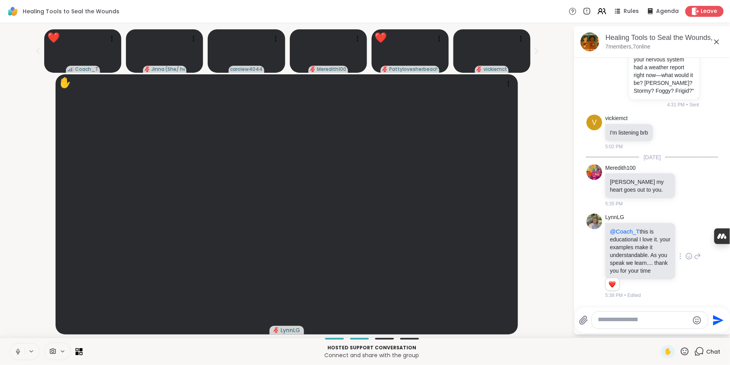
click at [690, 253] on icon at bounding box center [690, 256] width 6 height 6
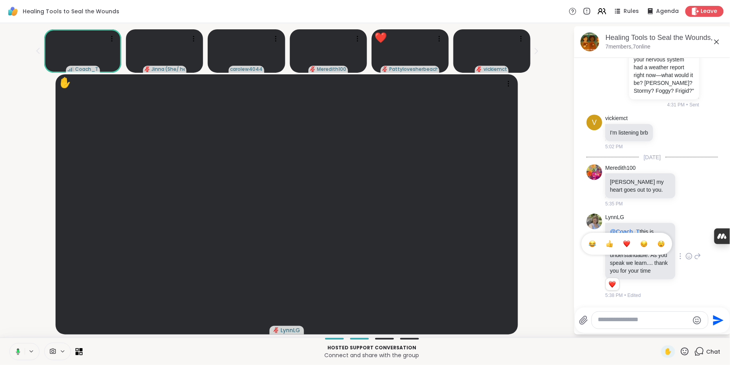
click at [632, 236] on button "Select Reaction: Heart" at bounding box center [628, 244] width 16 height 16
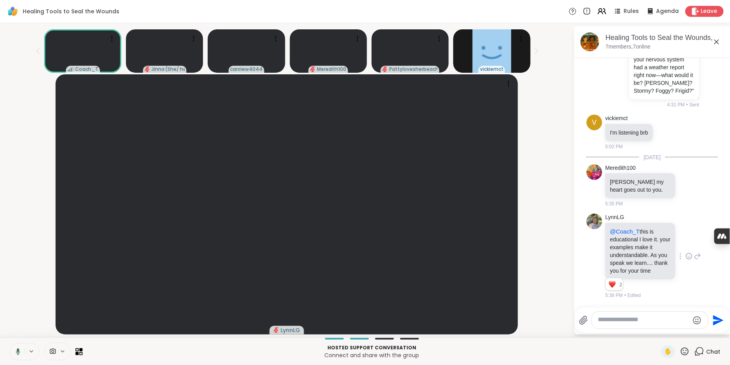
scroll to position [1159, 0]
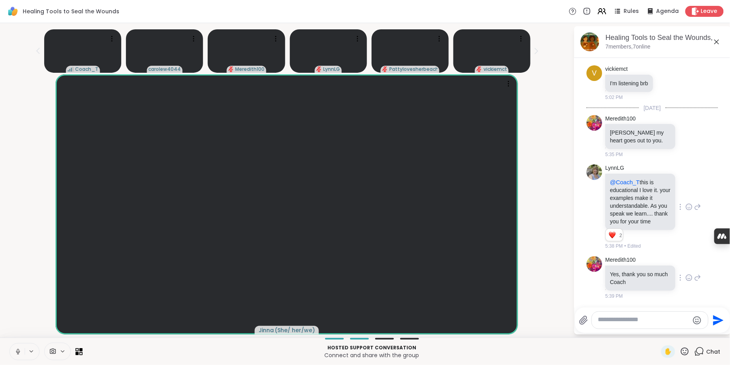
click at [690, 274] on icon at bounding box center [689, 278] width 7 height 8
click at [631, 261] on button "Select Reaction: Heart" at bounding box center [628, 266] width 16 height 16
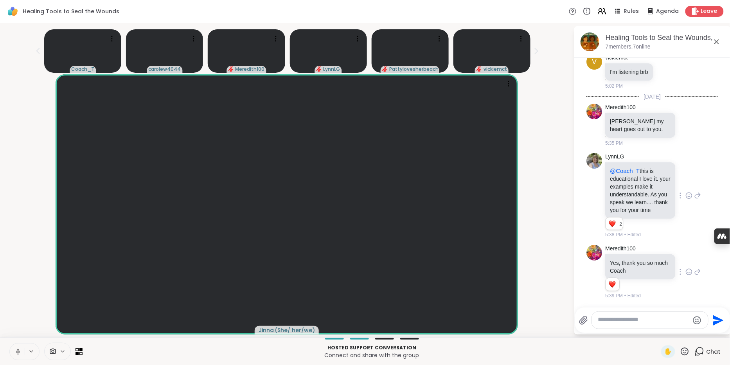
click at [683, 351] on icon at bounding box center [685, 352] width 10 height 10
click at [676, 326] on span "👍" at bounding box center [680, 330] width 8 height 9
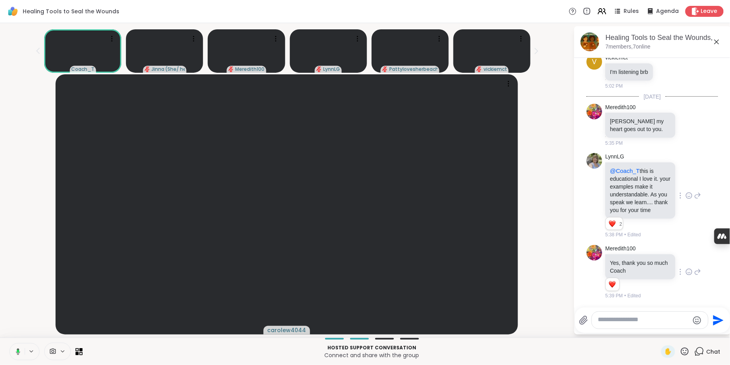
click at [685, 351] on icon at bounding box center [685, 352] width 8 height 8
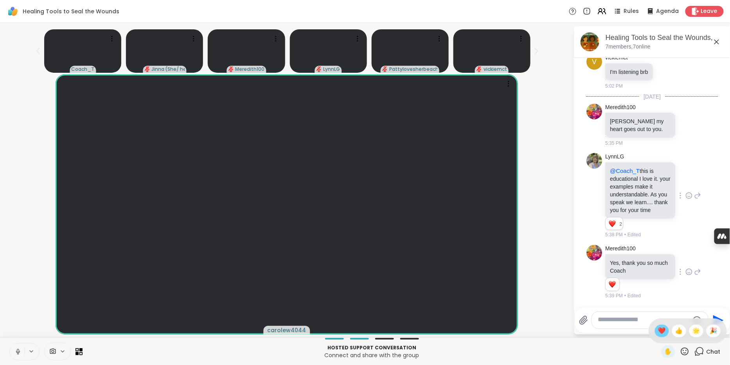
click at [661, 328] on span "❤️" at bounding box center [662, 330] width 8 height 9
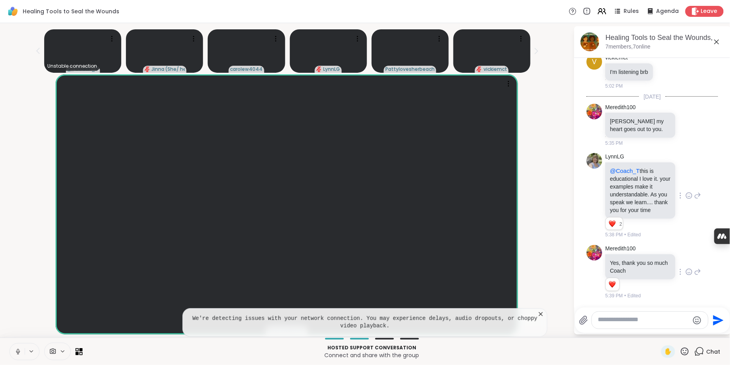
click at [542, 312] on icon at bounding box center [541, 314] width 4 height 4
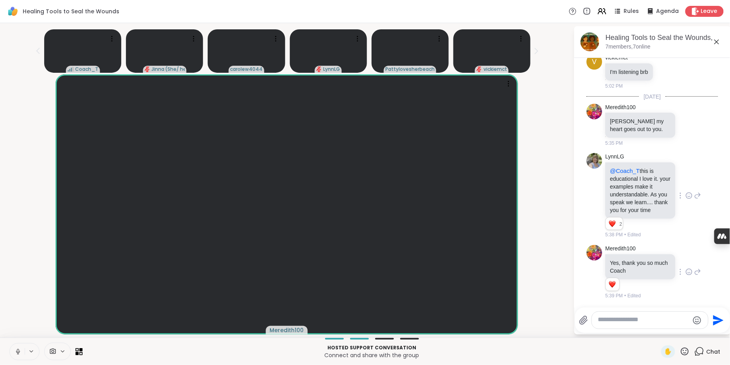
click at [682, 348] on icon at bounding box center [685, 352] width 10 height 10
click at [679, 328] on span "👍" at bounding box center [680, 330] width 8 height 9
click at [646, 319] on textarea "Type your message" at bounding box center [643, 320] width 91 height 9
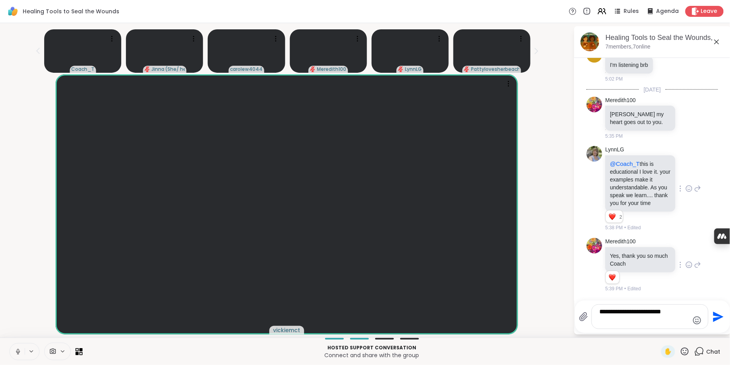
click at [611, 311] on textarea "**********" at bounding box center [644, 317] width 88 height 18
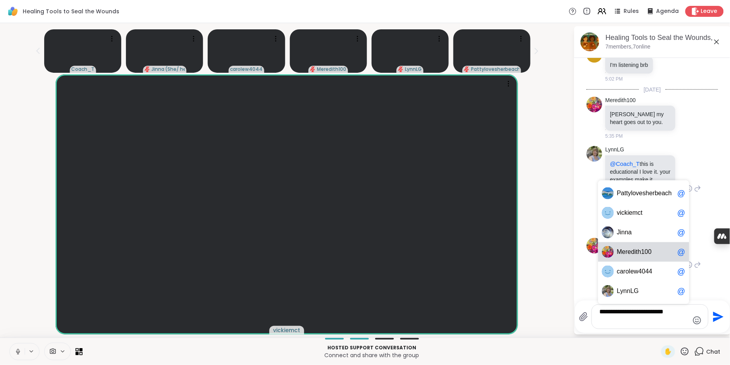
click at [641, 248] on span "h" at bounding box center [640, 252] width 4 height 8
type textarea "**********"
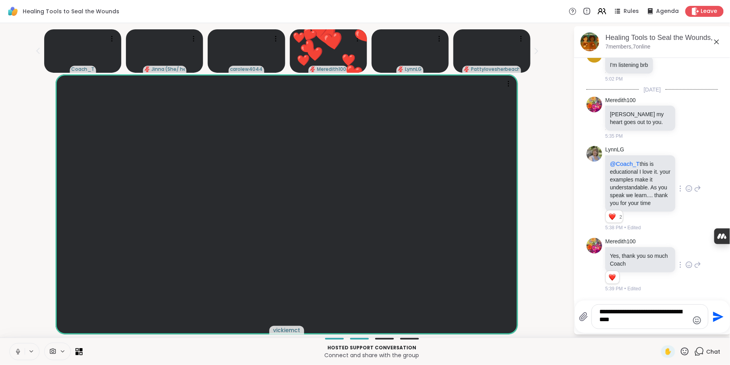
click at [717, 312] on icon "Send" at bounding box center [719, 317] width 11 height 11
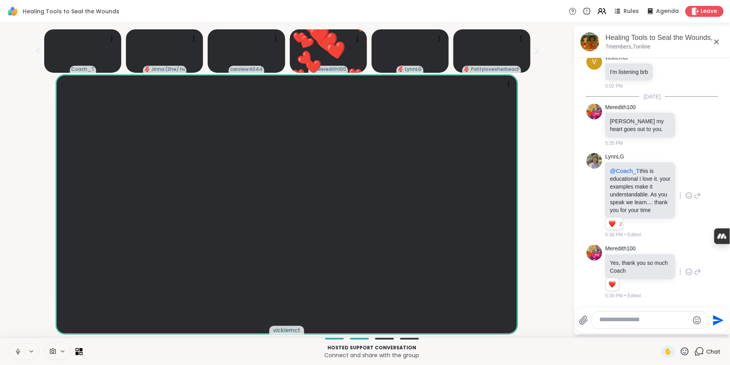
scroll to position [1235, 0]
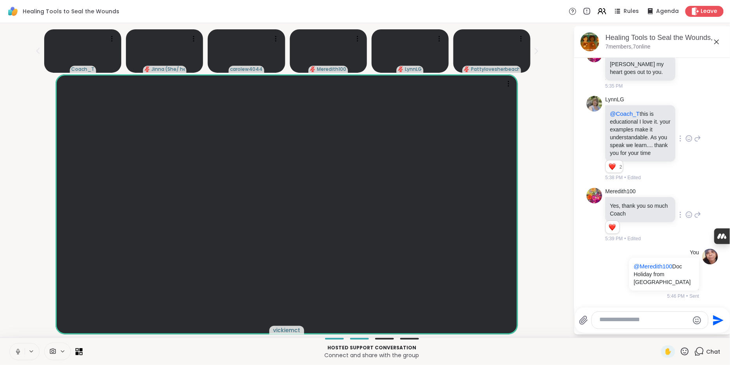
click at [683, 350] on icon at bounding box center [685, 352] width 10 height 10
click at [660, 327] on span "❤️" at bounding box center [662, 330] width 8 height 9
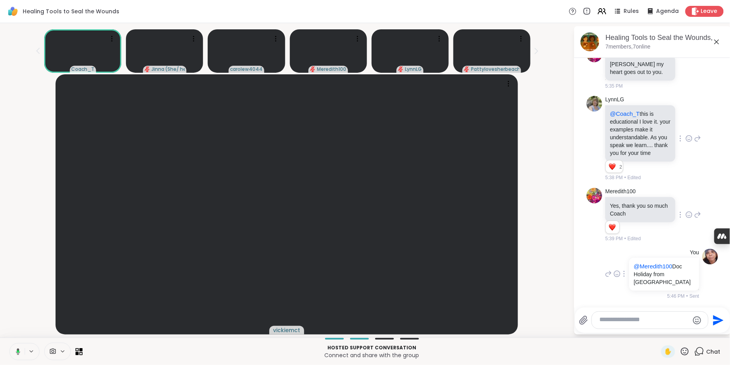
scroll to position [1248, 0]
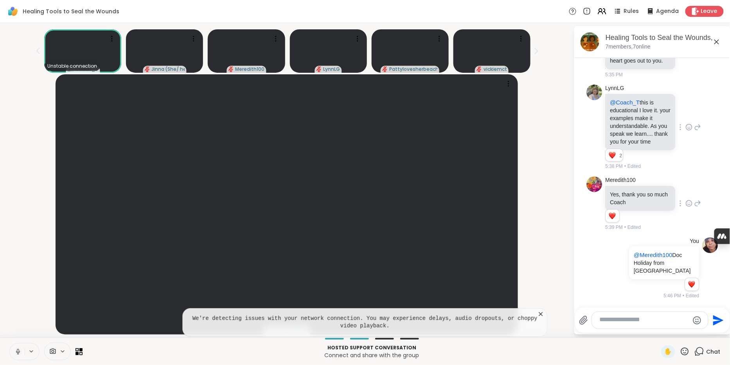
click at [542, 310] on icon at bounding box center [541, 314] width 8 height 8
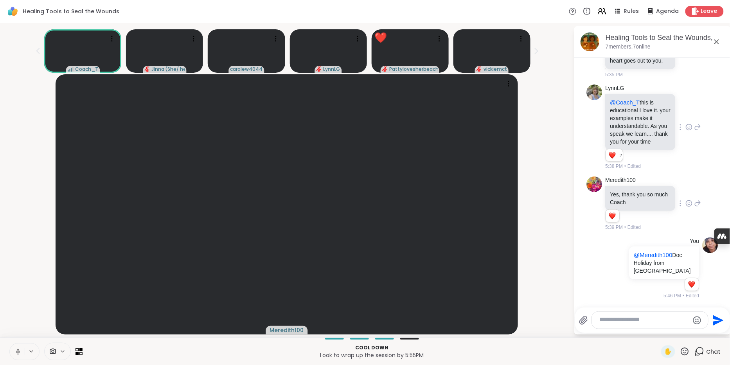
click at [682, 353] on icon at bounding box center [685, 352] width 10 height 10
click at [660, 332] on span "❤️" at bounding box center [662, 330] width 8 height 9
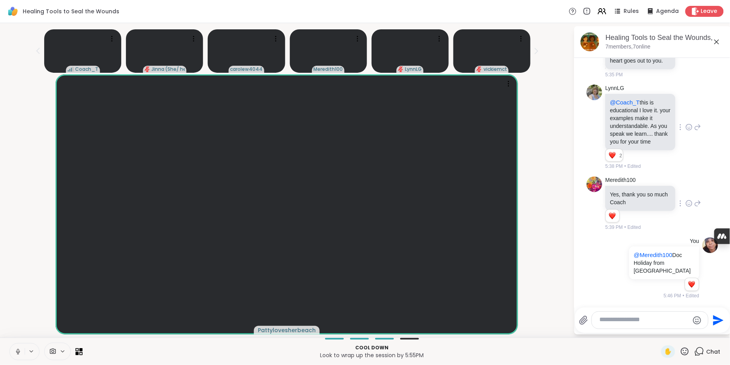
click at [681, 350] on icon at bounding box center [685, 352] width 10 height 10
click at [661, 327] on span "❤️" at bounding box center [662, 330] width 8 height 9
click at [685, 351] on icon at bounding box center [685, 352] width 10 height 10
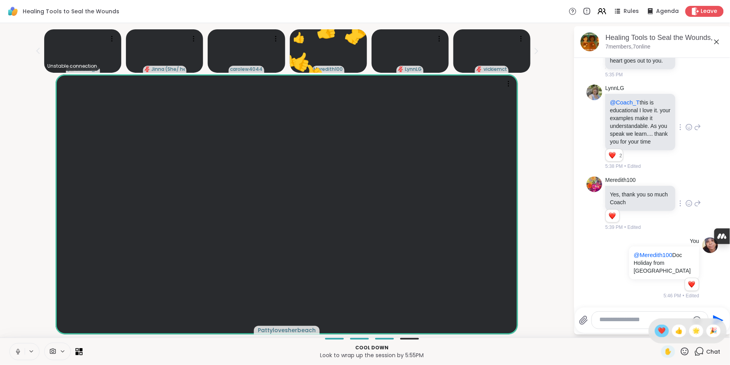
click at [658, 329] on span "❤️" at bounding box center [662, 330] width 8 height 9
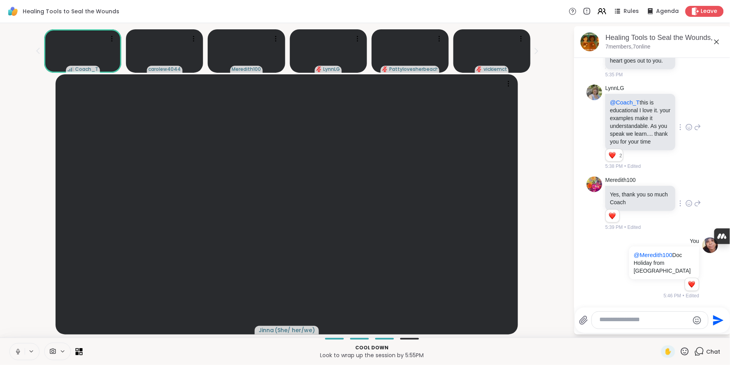
click at [681, 348] on icon at bounding box center [685, 352] width 8 height 8
click at [660, 331] on span "❤️" at bounding box center [662, 330] width 8 height 9
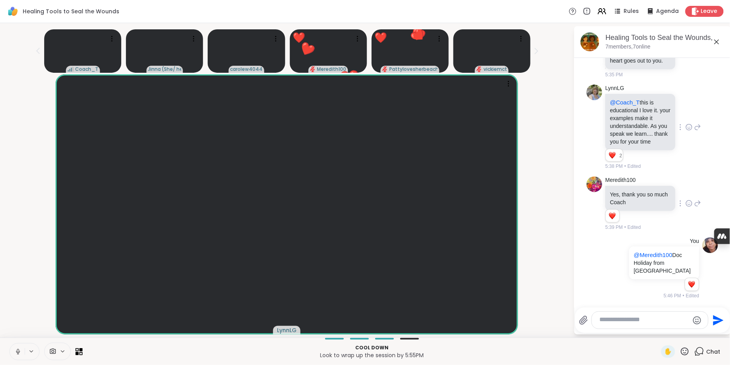
click at [686, 347] on icon at bounding box center [685, 352] width 10 height 10
click at [699, 328] on div "🌟" at bounding box center [697, 331] width 14 height 13
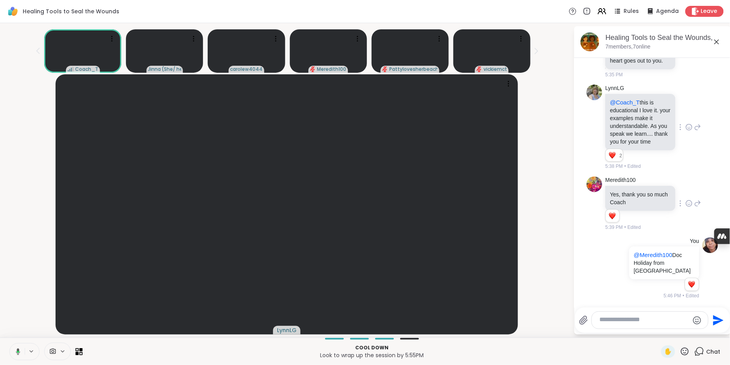
click at [684, 352] on icon at bounding box center [685, 352] width 10 height 10
click at [660, 328] on span "❤️" at bounding box center [662, 330] width 8 height 9
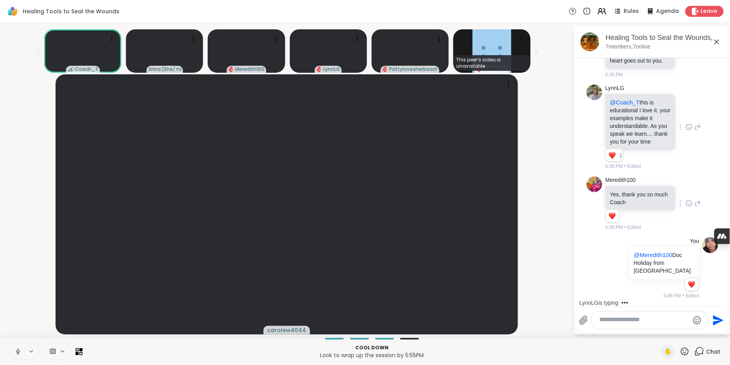
scroll to position [1303, 0]
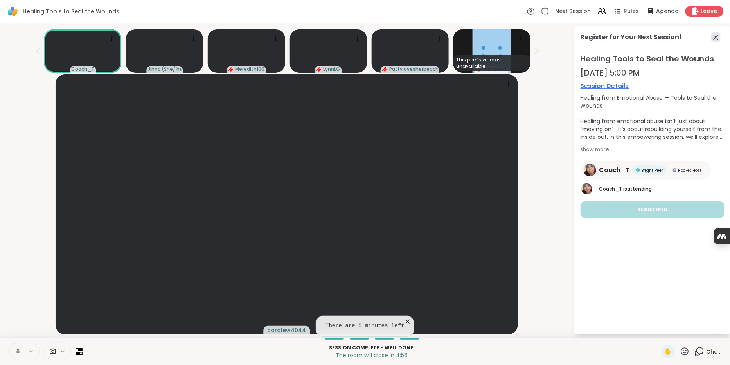
click at [714, 40] on icon at bounding box center [716, 37] width 5 height 5
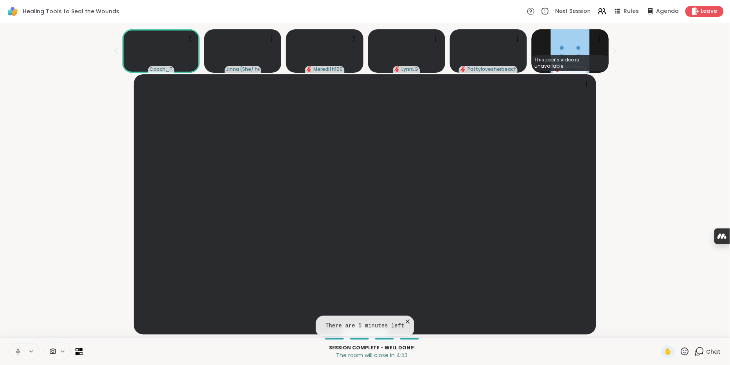
click at [697, 349] on icon at bounding box center [700, 352] width 10 height 10
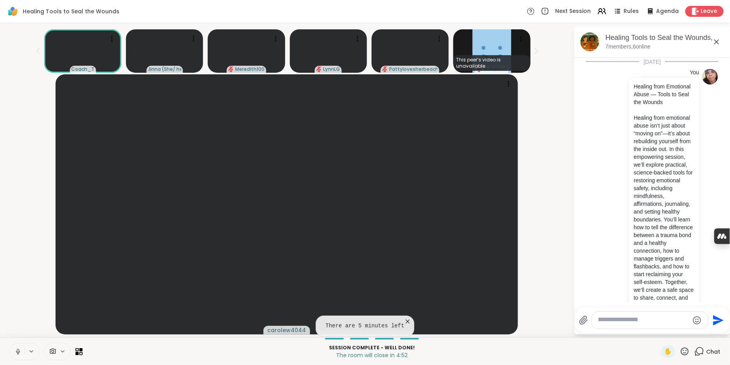
scroll to position [1294, 0]
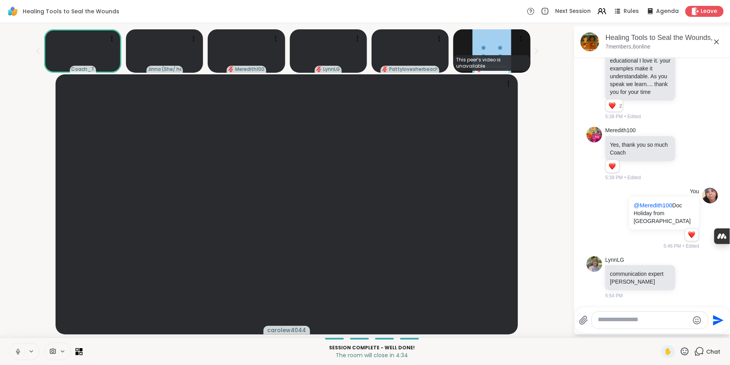
click at [653, 316] on textarea "Type your message" at bounding box center [643, 320] width 91 height 9
type textarea "*******"
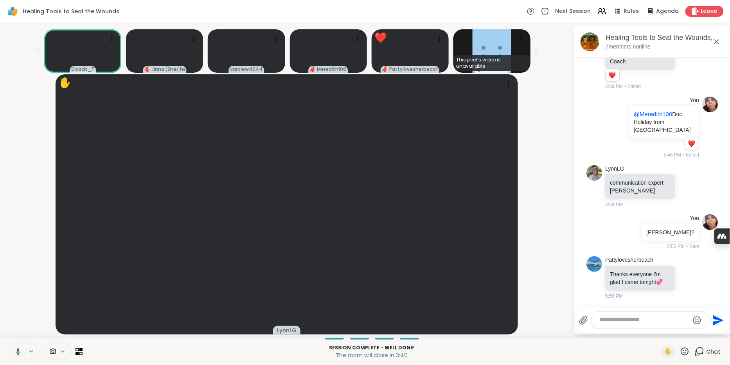
scroll to position [1417, 0]
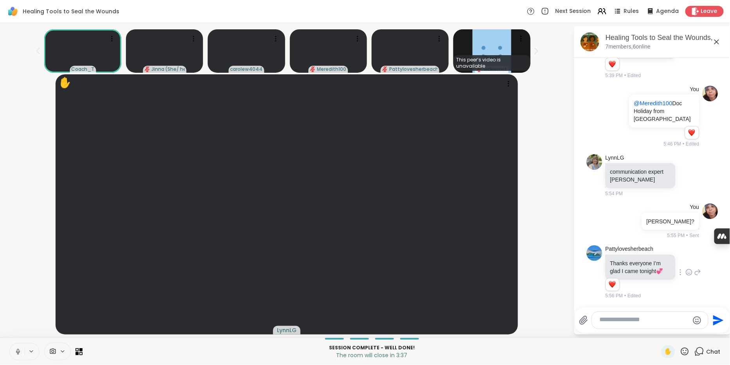
click at [689, 273] on icon at bounding box center [689, 273] width 2 height 1
click at [630, 256] on div "Select Reaction: Heart" at bounding box center [627, 259] width 7 height 7
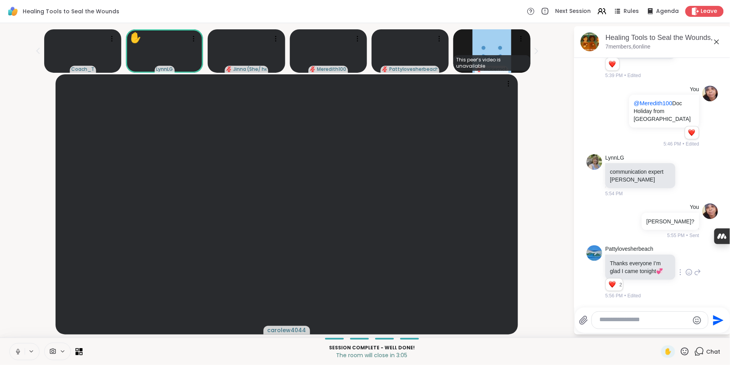
click at [662, 319] on textarea "Type your message" at bounding box center [644, 320] width 88 height 9
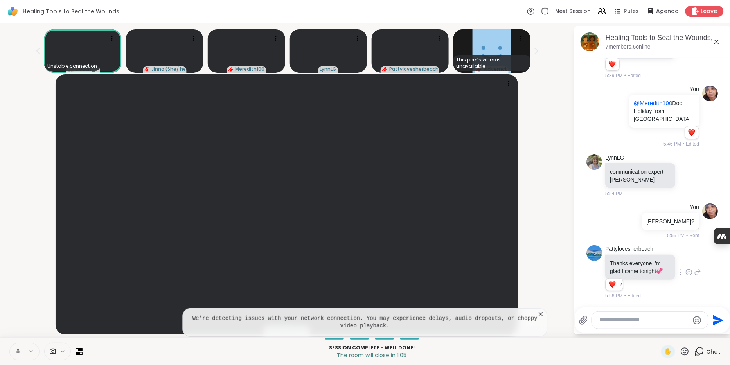
scroll to position [1499, 0]
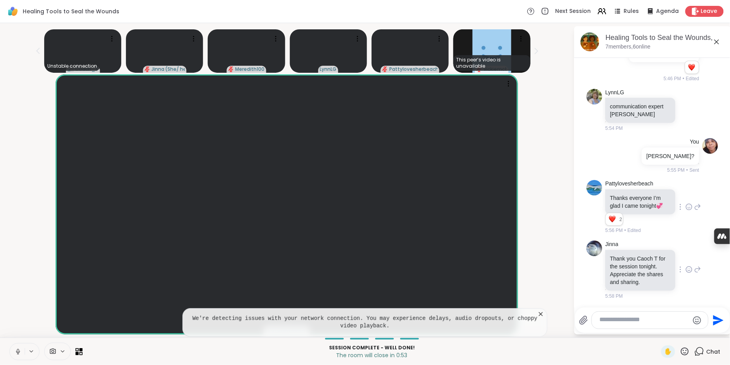
click at [692, 266] on icon at bounding box center [689, 270] width 7 height 8
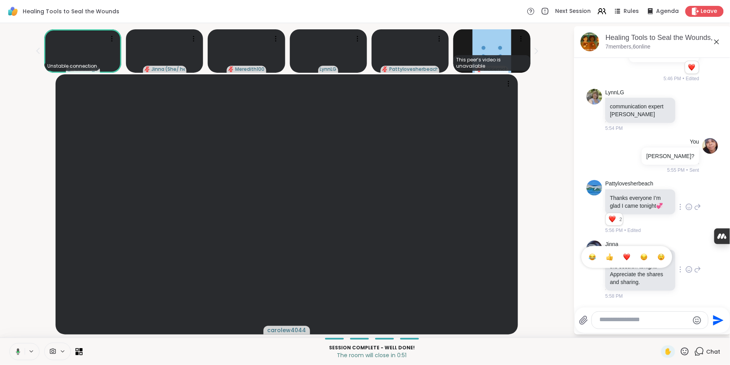
click at [609, 254] on div "Select Reaction: Thumbs up" at bounding box center [610, 257] width 7 height 7
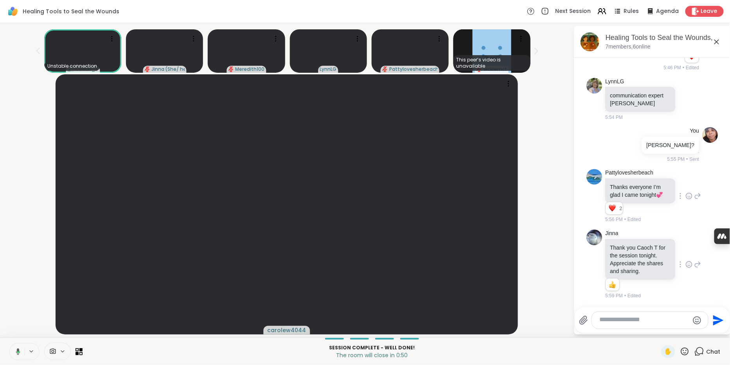
scroll to position [1512, 0]
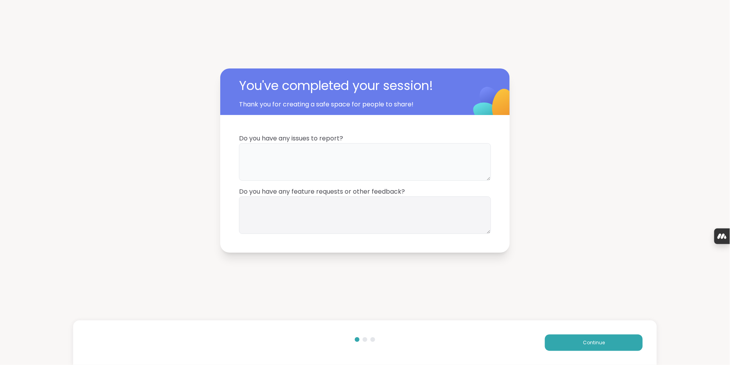
click at [397, 150] on textarea at bounding box center [365, 162] width 252 height 38
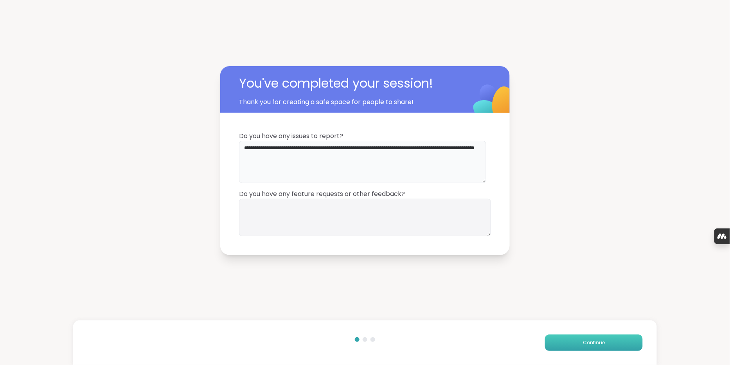
type textarea "**********"
click at [594, 340] on span "Continue" at bounding box center [594, 342] width 22 height 7
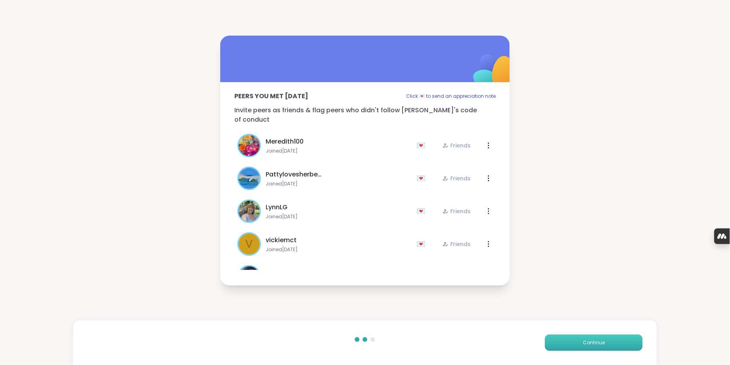
click at [594, 340] on span "Continue" at bounding box center [594, 342] width 22 height 7
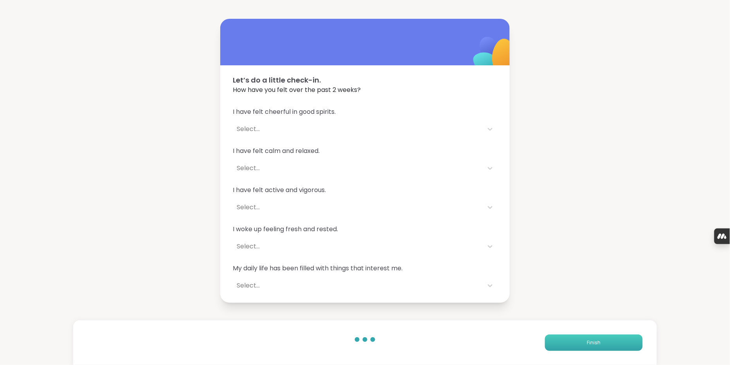
click at [597, 339] on span "Finish" at bounding box center [594, 342] width 14 height 7
